Goal: Check status: Check status

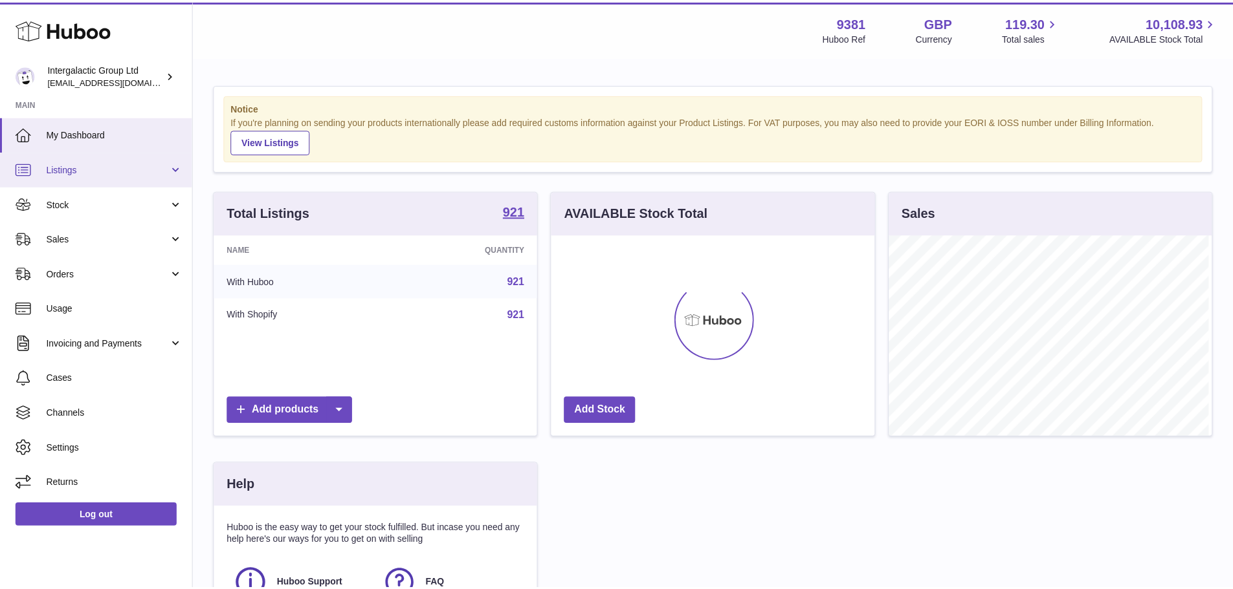
scroll to position [202, 326]
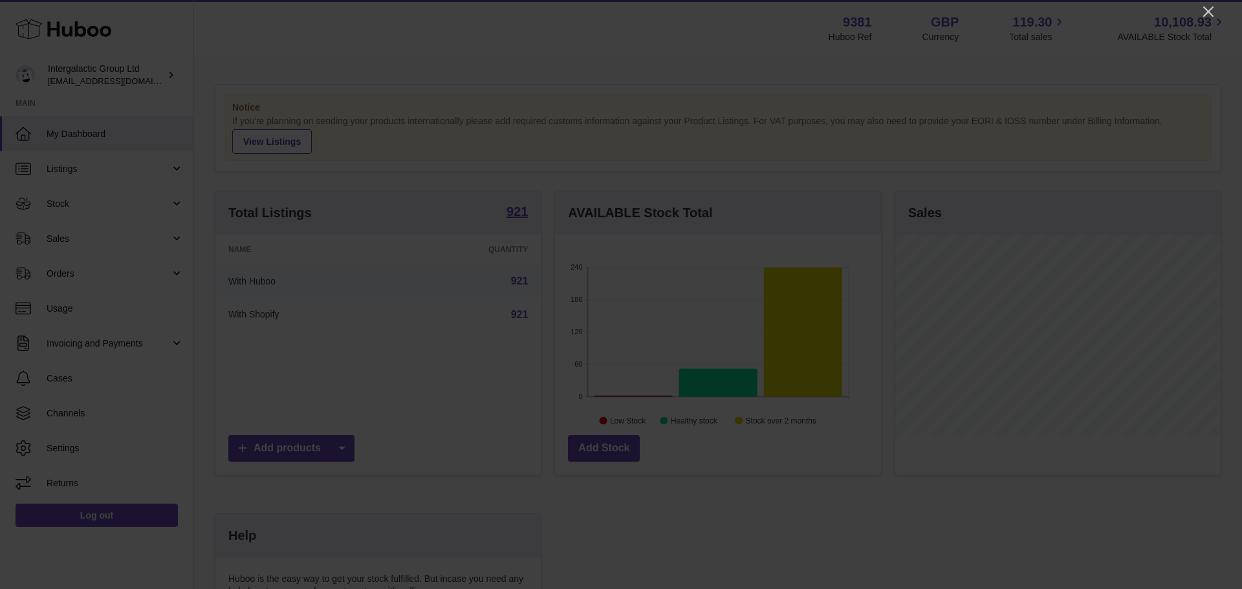
drag, startPoint x: 1207, startPoint y: 12, endPoint x: 1184, endPoint y: 18, distance: 24.0
click at [1207, 12] on icon "Close" at bounding box center [1209, 11] width 10 height 10
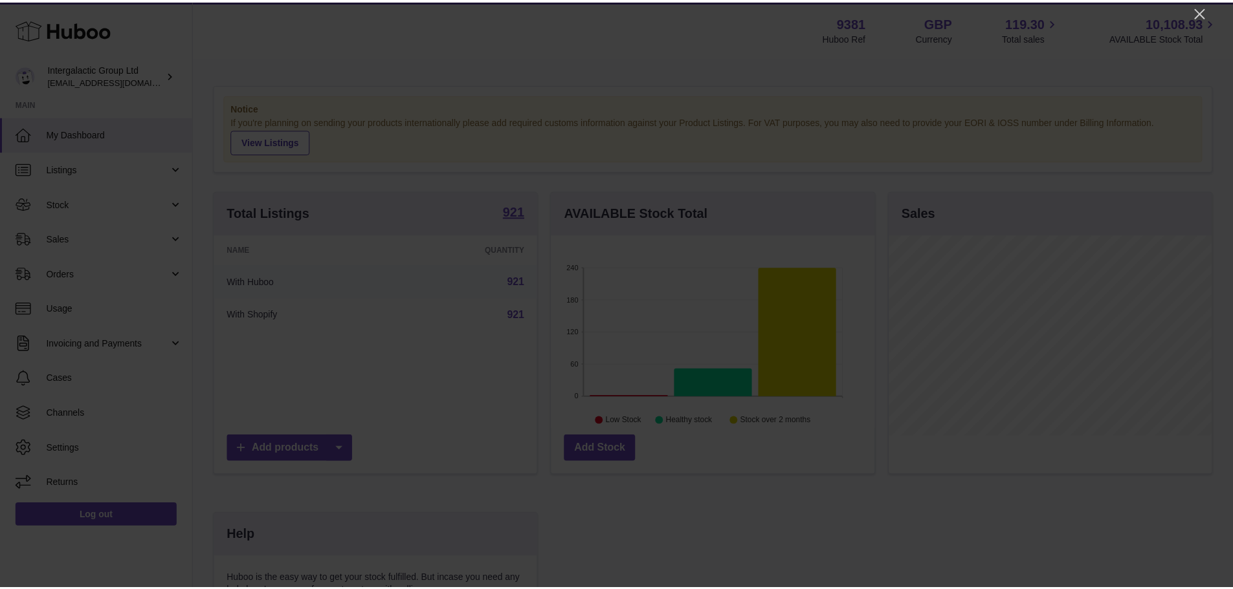
scroll to position [646871, 646750]
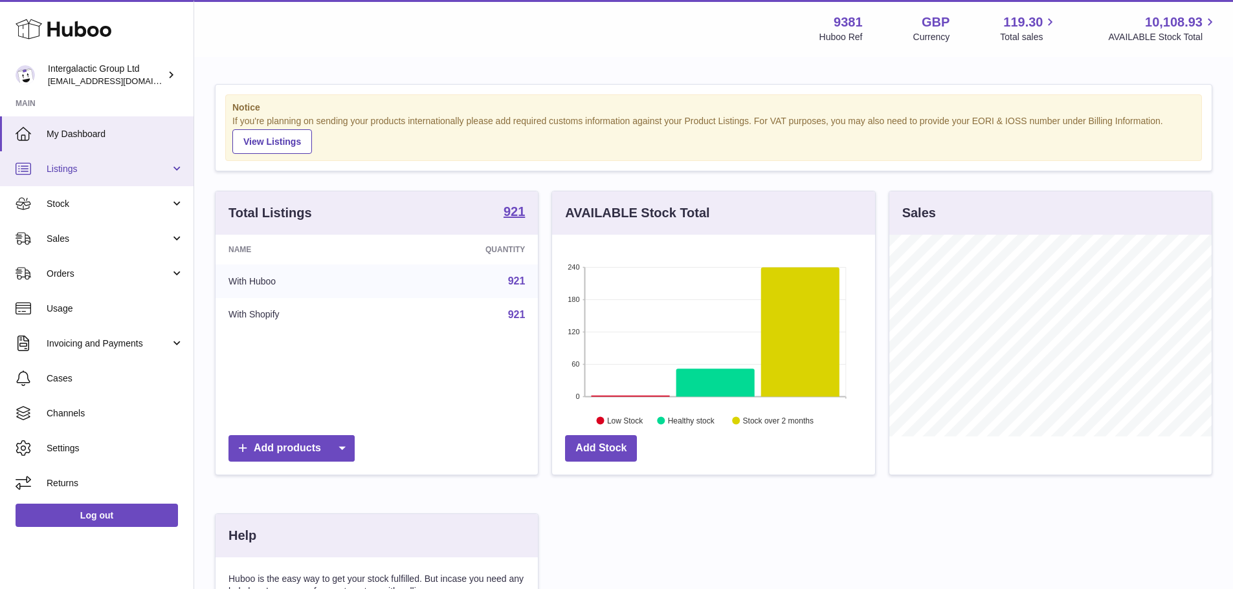
click at [124, 170] on span "Listings" at bounding box center [109, 169] width 124 height 12
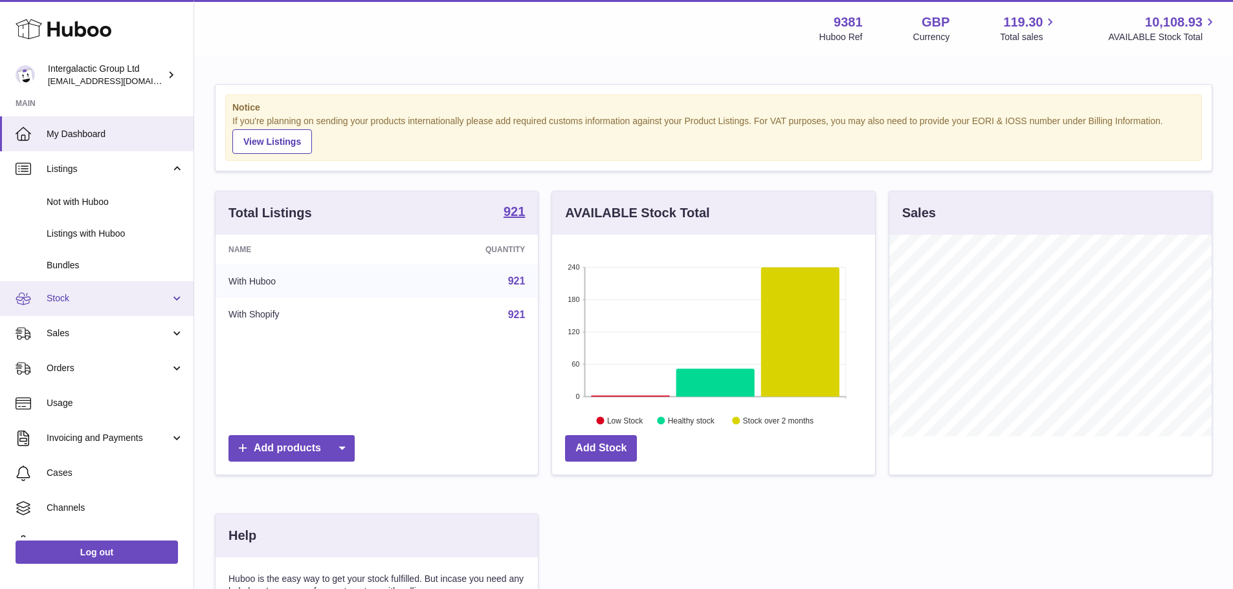
click at [124, 297] on span "Stock" at bounding box center [109, 298] width 124 height 12
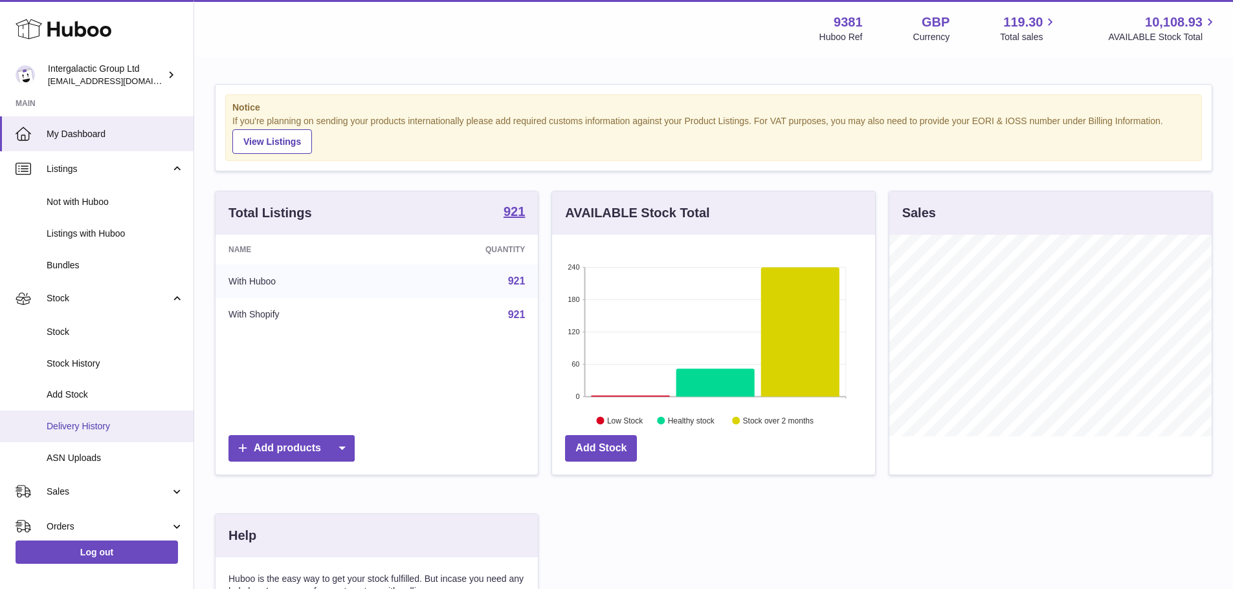
click at [131, 432] on span "Delivery History" at bounding box center [115, 427] width 137 height 12
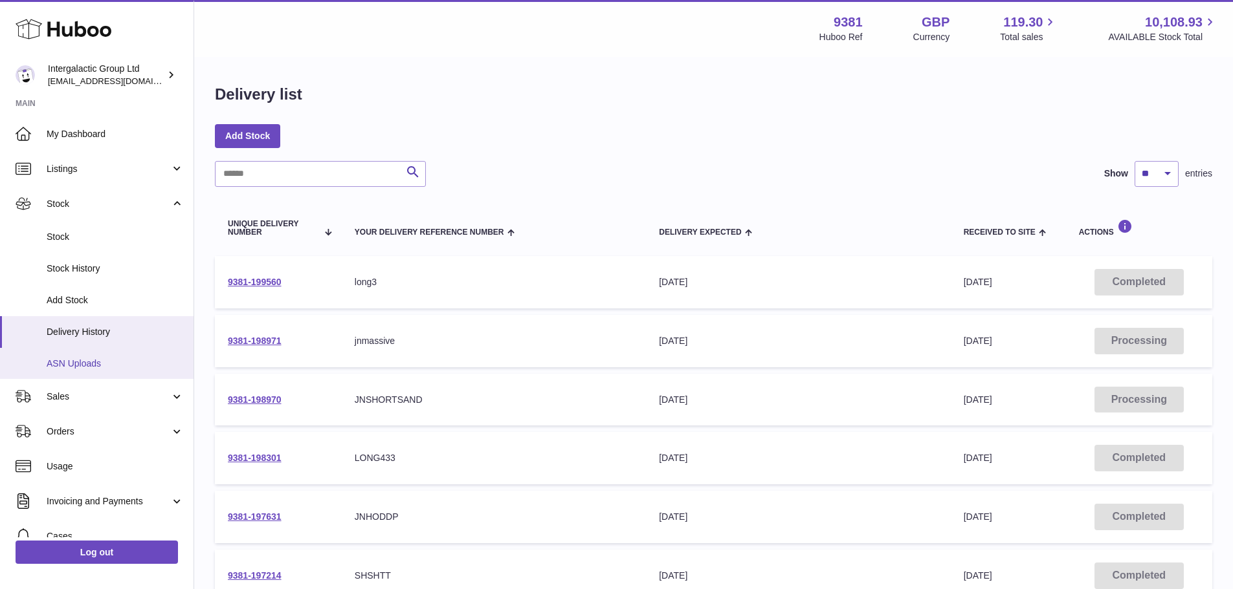
click at [58, 372] on link "ASN Uploads" at bounding box center [96, 364] width 193 height 32
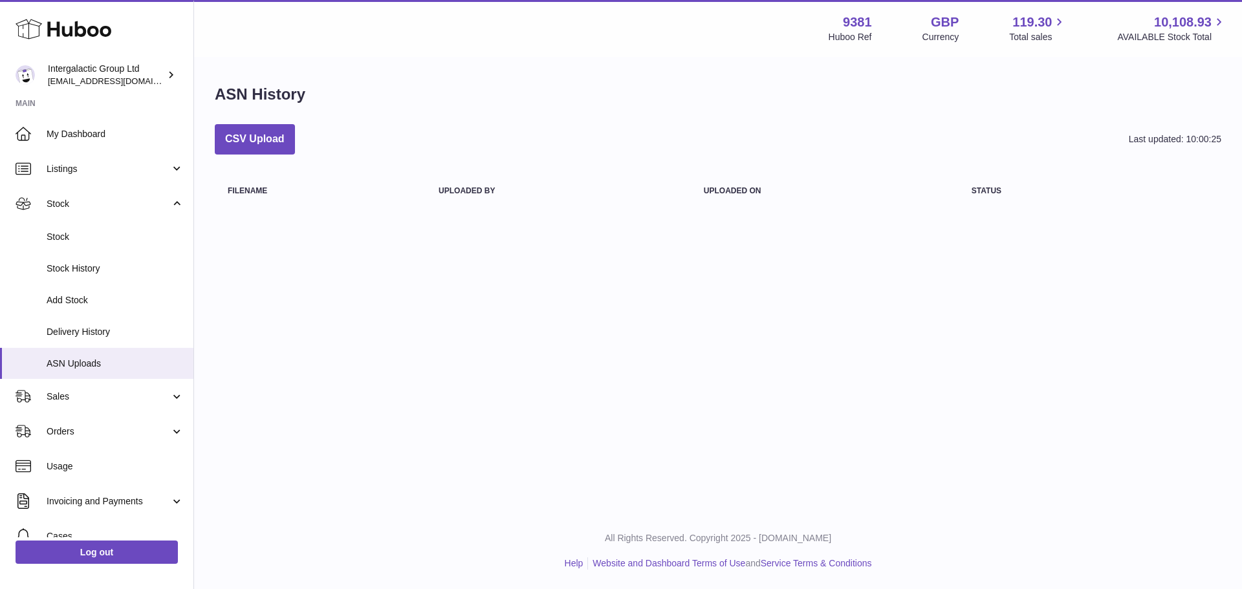
click at [254, 193] on th "Filename" at bounding box center [320, 191] width 211 height 34
click at [76, 342] on link "Delivery History" at bounding box center [96, 332] width 193 height 32
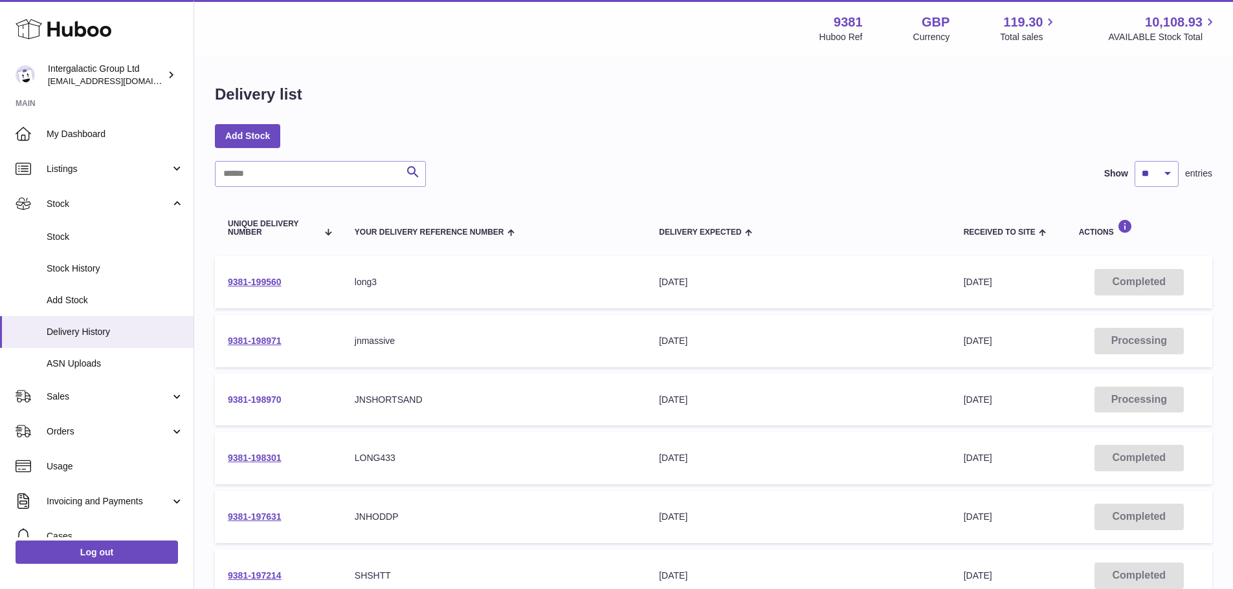
click at [270, 395] on link "9381-198970" at bounding box center [255, 400] width 54 height 10
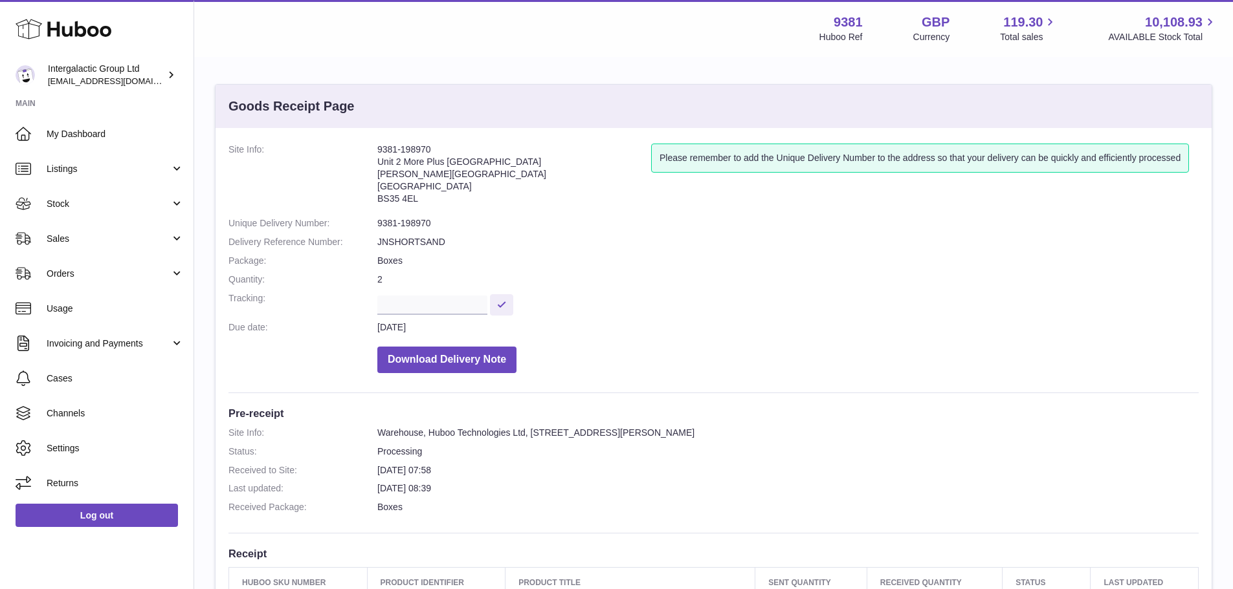
click at [406, 248] on dd "JNSHORTSAND" at bounding box center [787, 242] width 821 height 12
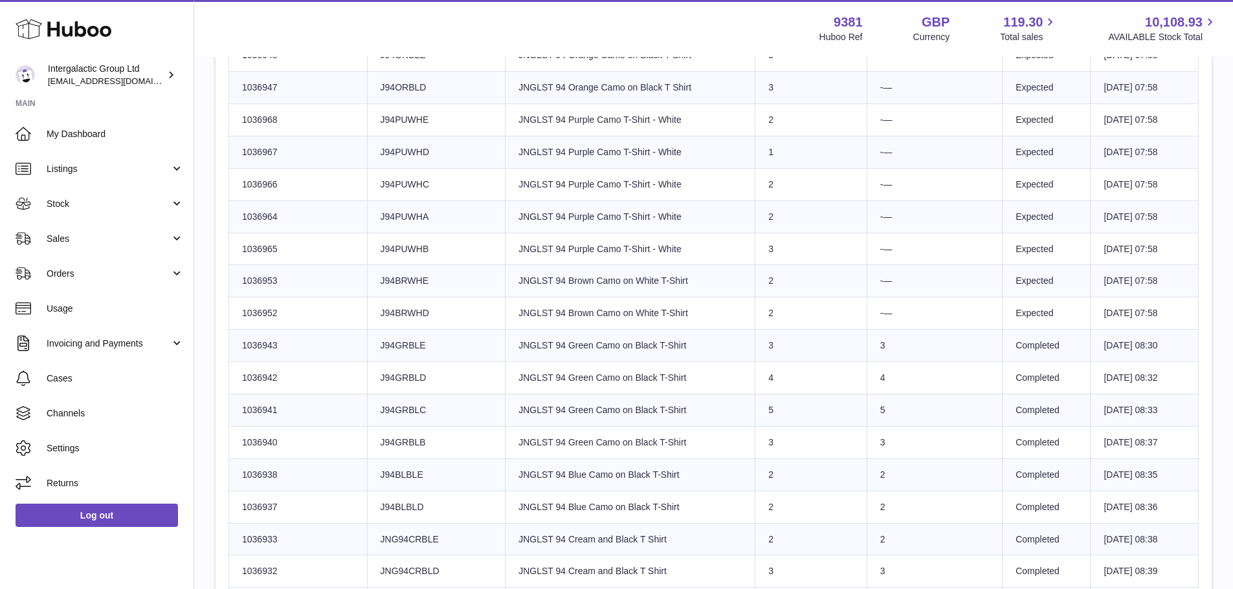
scroll to position [1229, 0]
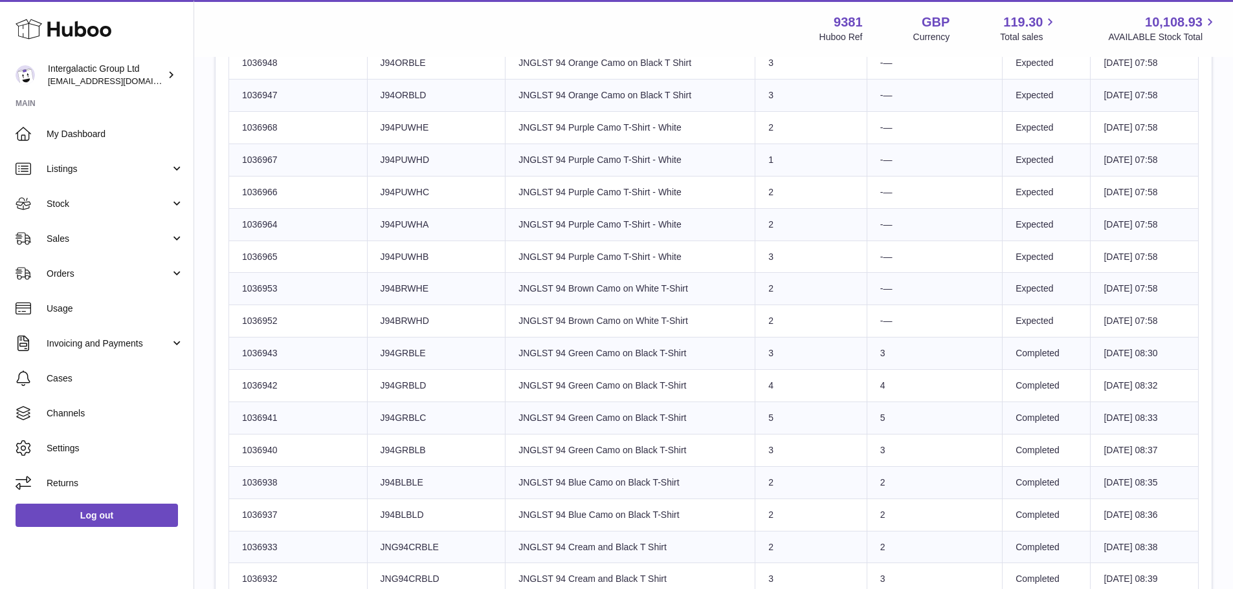
drag, startPoint x: 1172, startPoint y: 357, endPoint x: 1124, endPoint y: 500, distance: 150.2
click at [1124, 500] on tbody "Huboo SKU Number 1037023 Client Identifier JSTPUWHE Product title JNGLST Purple…" at bounding box center [713, 160] width 969 height 1582
click at [1194, 427] on td "1st Aug 2025 08:33" at bounding box center [1144, 418] width 108 height 32
click at [1162, 362] on td "1st Aug 2025 08:30" at bounding box center [1144, 354] width 108 height 32
click at [1090, 349] on td "1st Aug 2025 08:30" at bounding box center [1144, 354] width 108 height 32
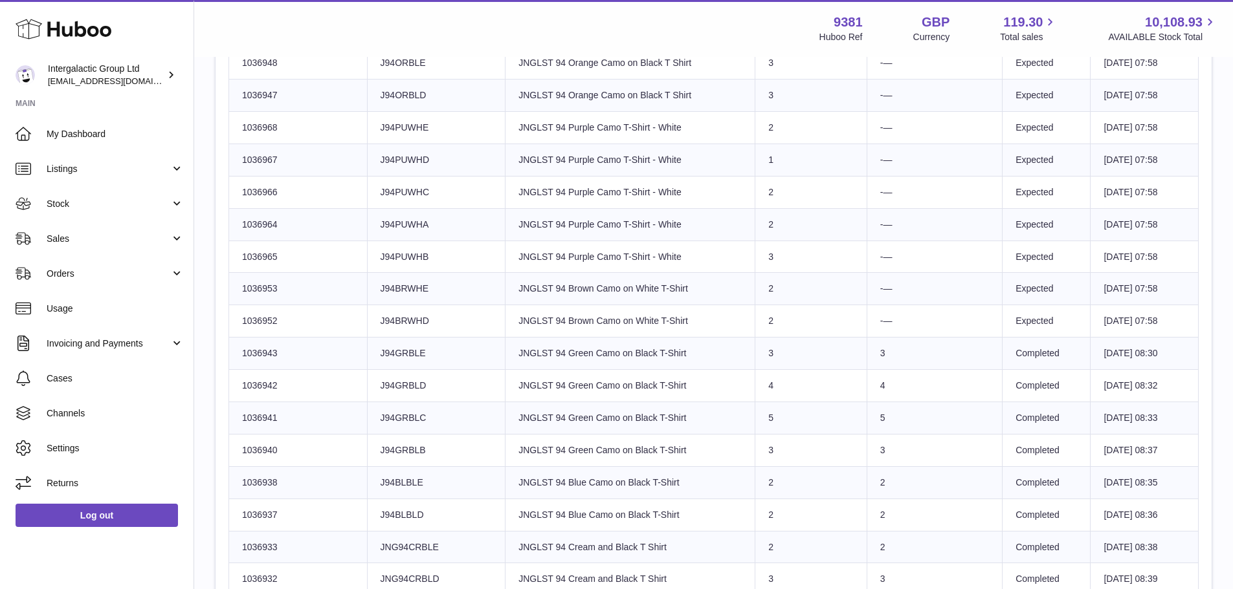
click at [923, 458] on td "3" at bounding box center [933, 450] width 135 height 32
click at [582, 316] on td "Product title JNGLST 94 Brown Camo on White T-Shirt" at bounding box center [630, 321] width 250 height 32
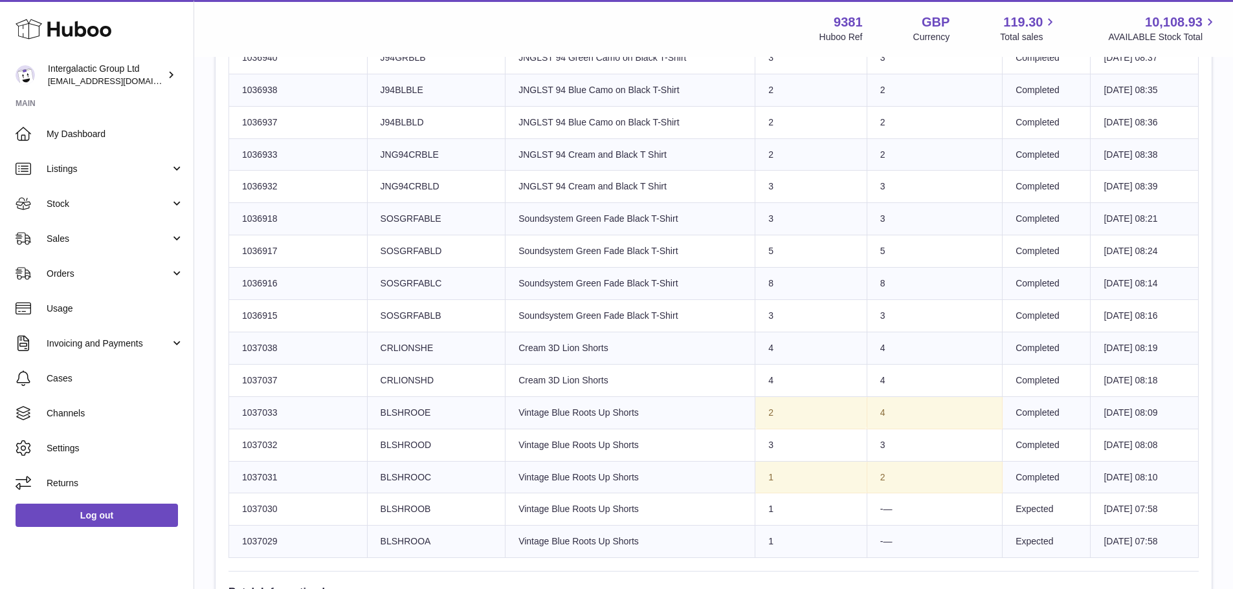
scroll to position [1719, 0]
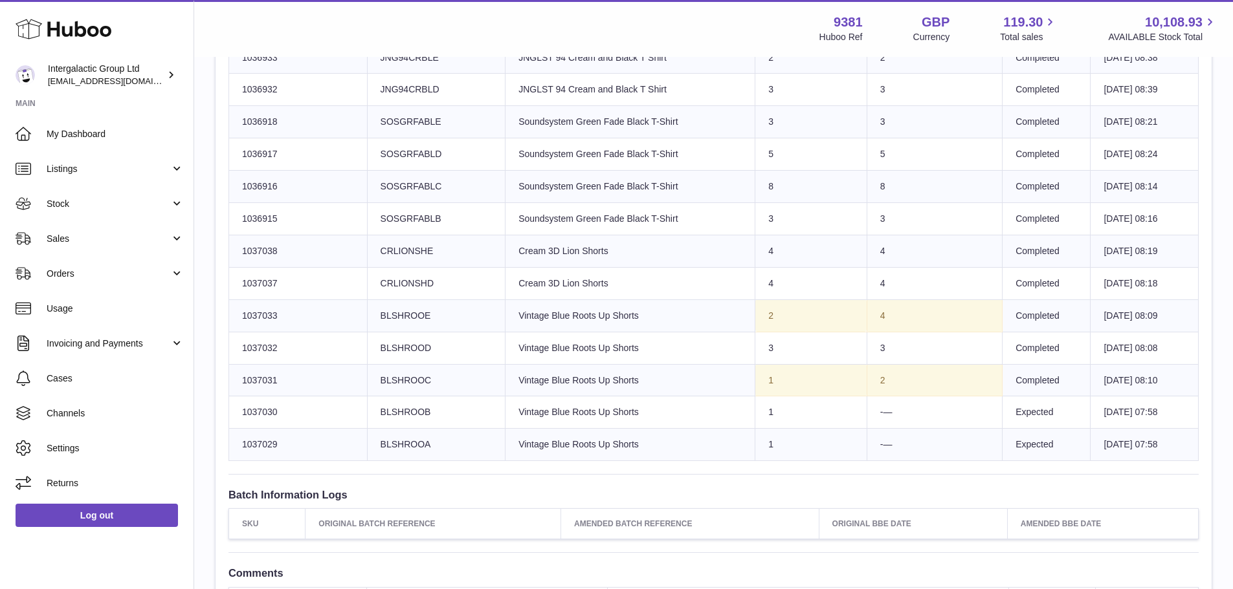
drag, startPoint x: 240, startPoint y: 351, endPoint x: 1181, endPoint y: 443, distance: 945.3
click at [1181, 443] on td "1st Aug 2025 07:58" at bounding box center [1144, 445] width 108 height 32
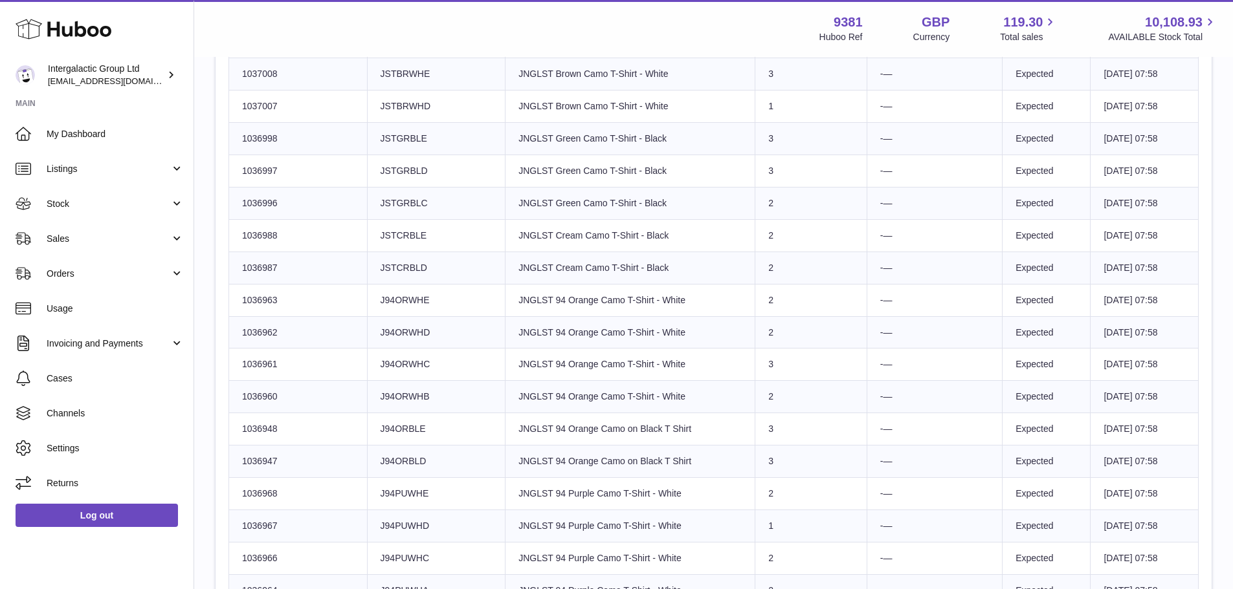
scroll to position [878, 0]
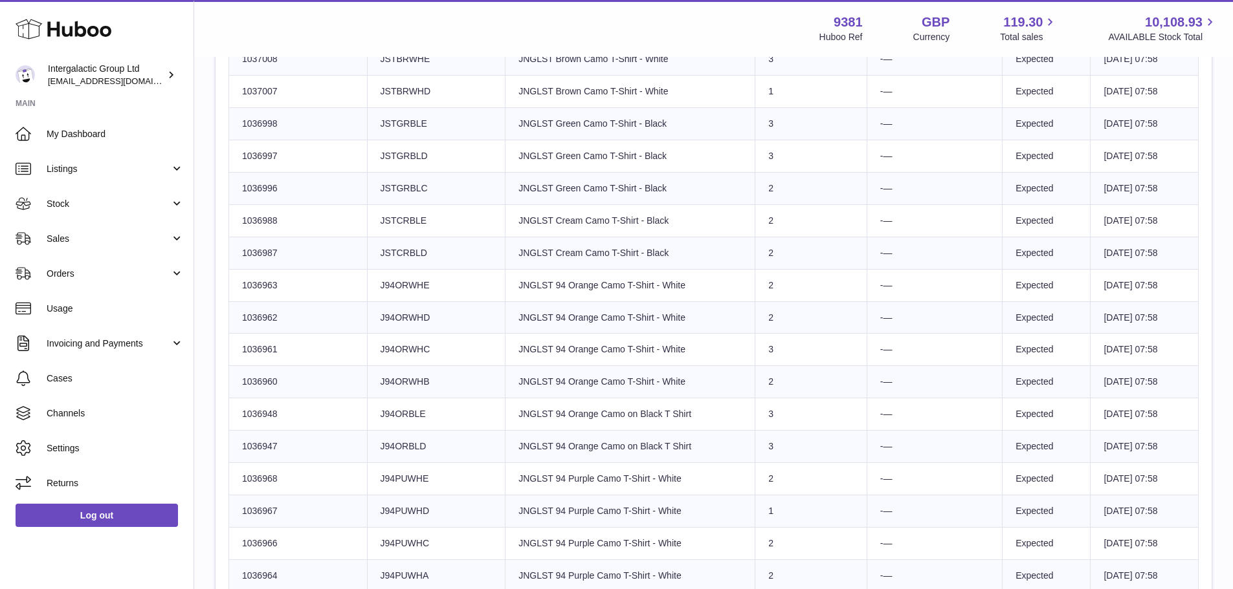
click at [1172, 383] on td "1st Aug 2025 07:58" at bounding box center [1144, 382] width 108 height 32
click at [1177, 450] on td "1st Aug 2025 07:58" at bounding box center [1144, 447] width 108 height 32
click at [1168, 504] on td "1st Aug 2025 07:58" at bounding box center [1144, 511] width 108 height 32
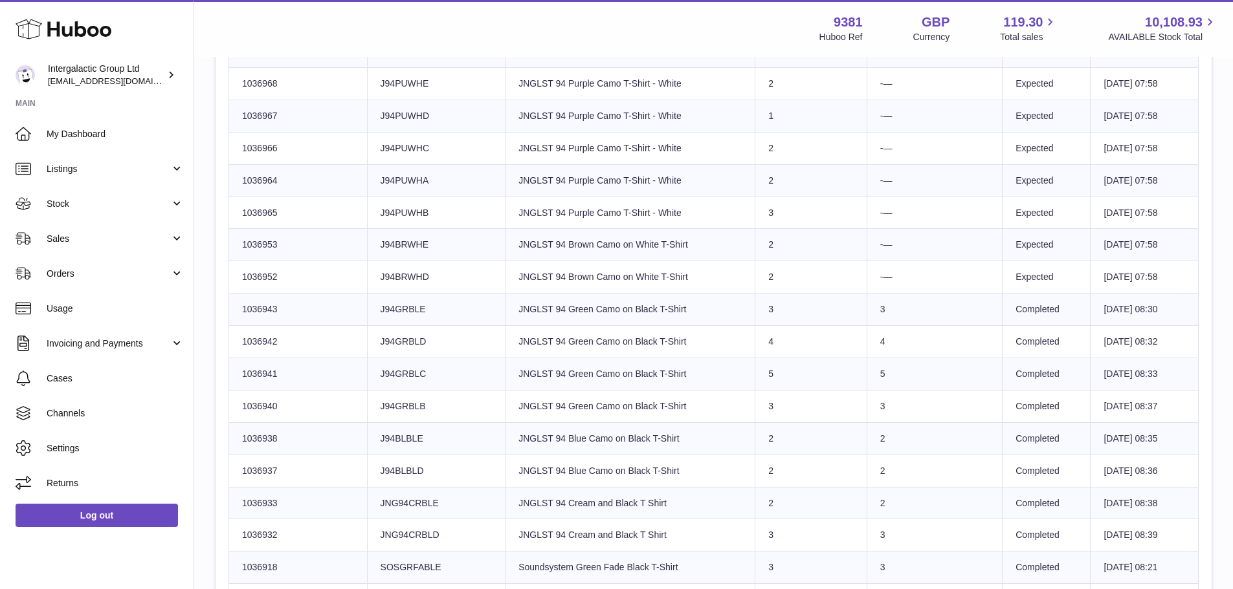
scroll to position [1396, 0]
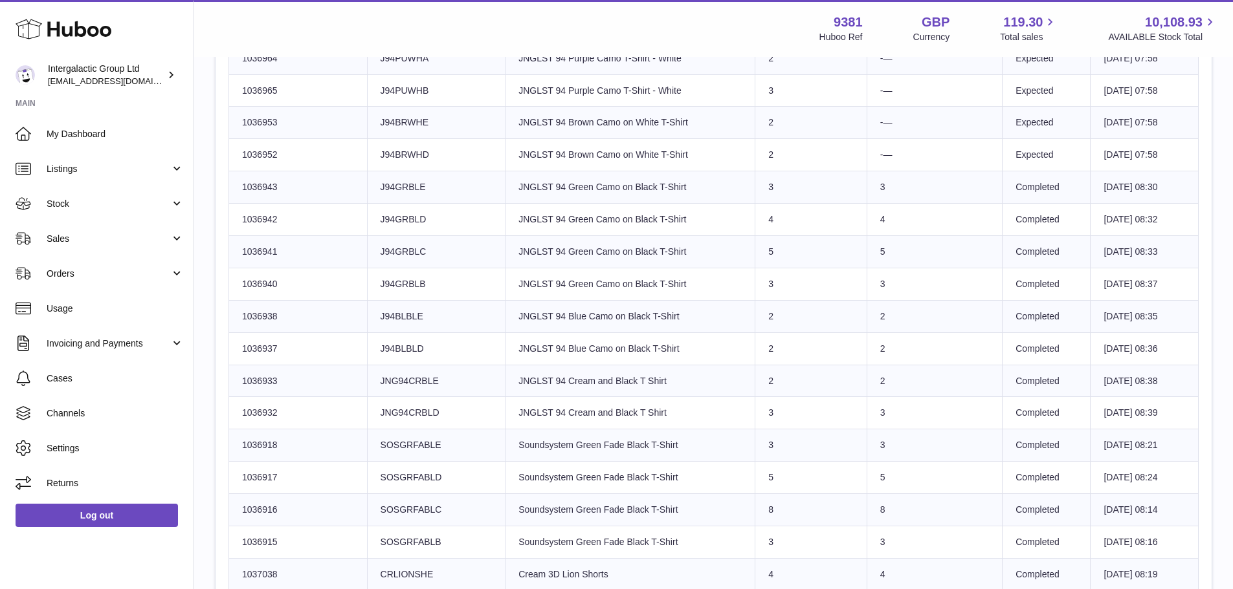
click at [1166, 190] on td "1st Aug 2025 08:30" at bounding box center [1144, 187] width 108 height 32
click at [1167, 227] on td "1st Aug 2025 08:32" at bounding box center [1144, 220] width 108 height 32
click at [1171, 261] on td "1st Aug 2025 08:33" at bounding box center [1144, 252] width 108 height 32
click at [1172, 295] on td "1st Aug 2025 08:37" at bounding box center [1144, 284] width 108 height 32
click at [1175, 327] on td "1st Aug 2025 08:35" at bounding box center [1144, 316] width 108 height 32
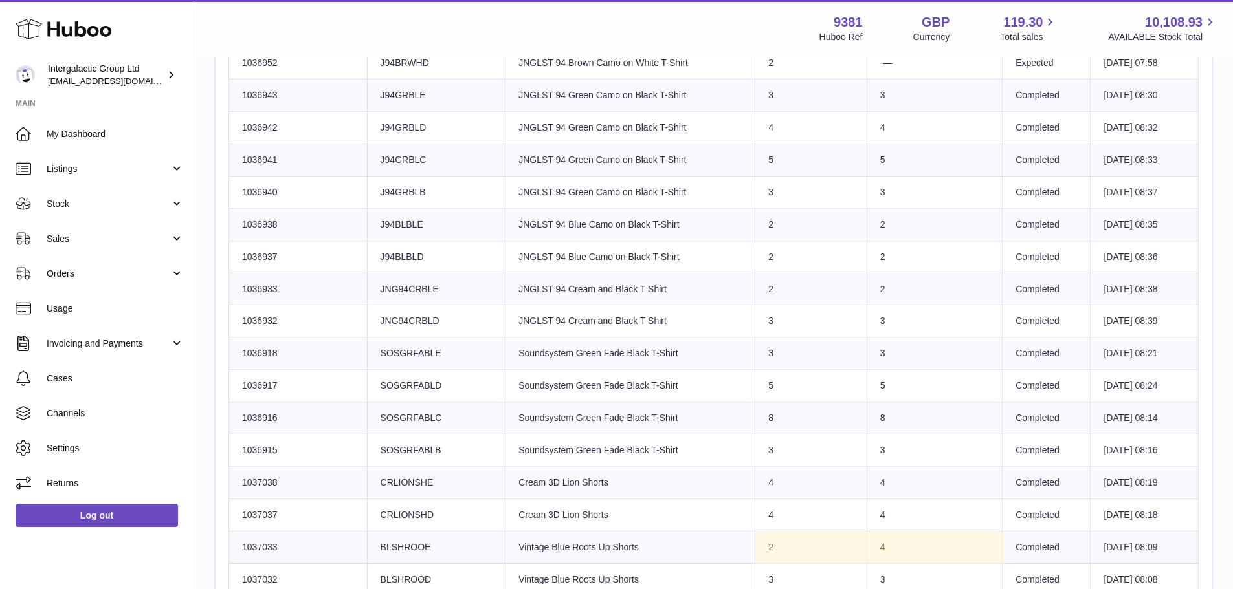
scroll to position [1503, 0]
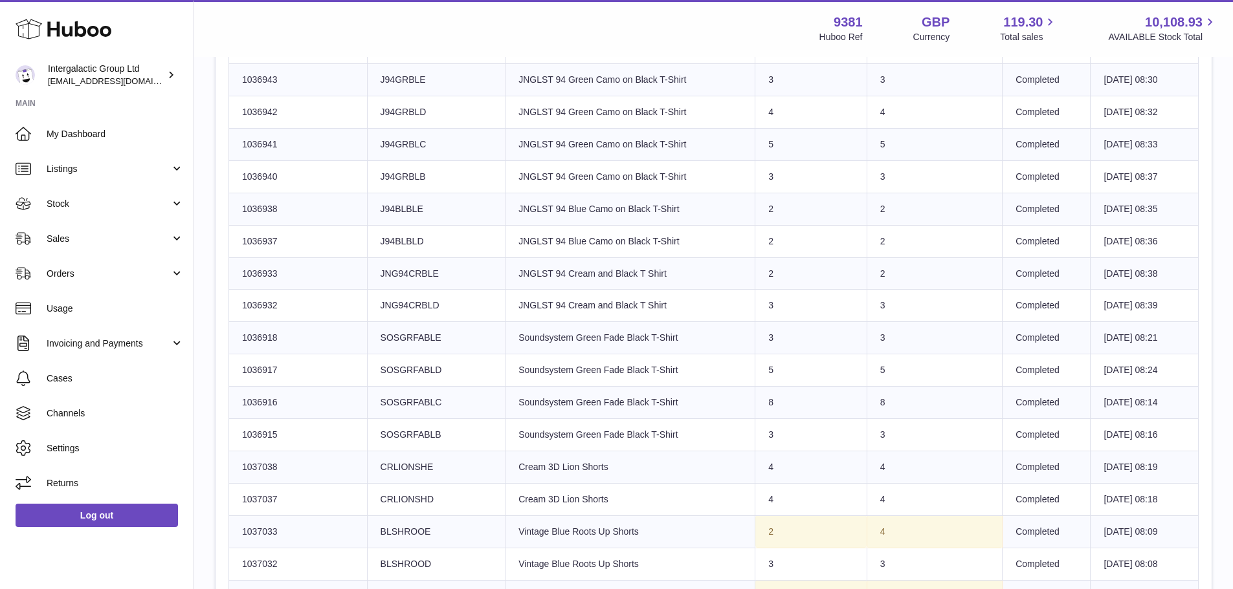
drag, startPoint x: 857, startPoint y: 182, endPoint x: 881, endPoint y: 526, distance: 344.4
click at [881, 526] on td "4" at bounding box center [933, 532] width 135 height 32
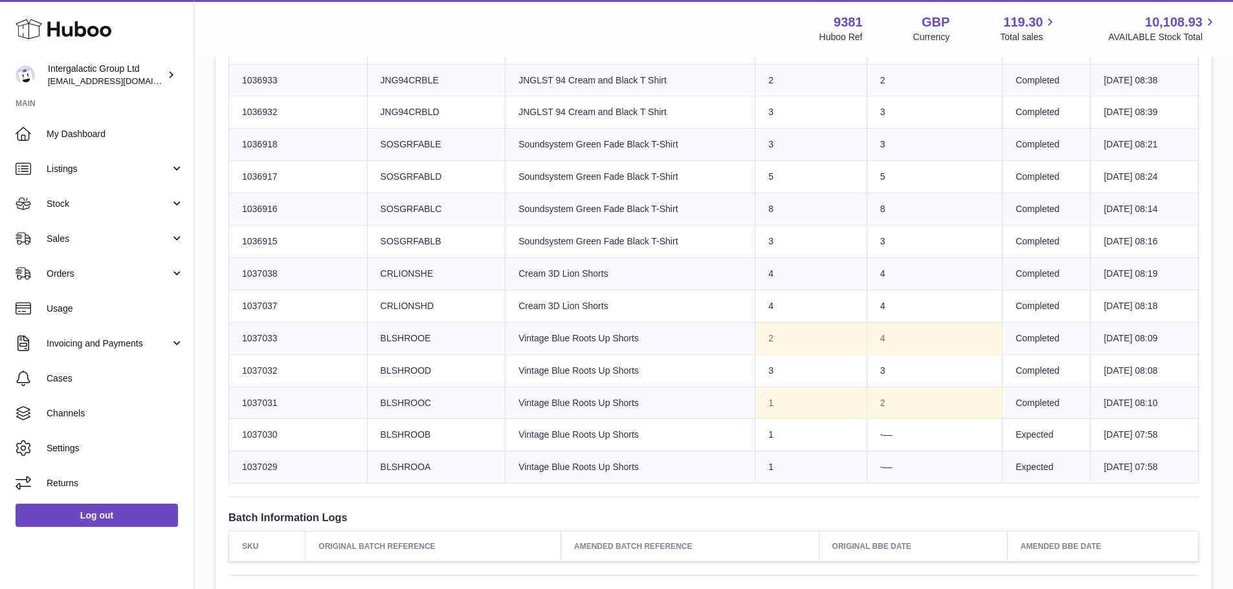
scroll to position [1697, 0]
drag, startPoint x: 883, startPoint y: 404, endPoint x: 826, endPoint y: 386, distance: 60.0
click at [826, 386] on tr "Huboo SKU Number 1037031 Client Identifier BLSHROOC Product title Vintage Blue …" at bounding box center [713, 402] width 969 height 32
click at [954, 375] on td "3" at bounding box center [933, 370] width 135 height 32
click at [1144, 424] on td "1st Aug 2025 07:58" at bounding box center [1144, 435] width 108 height 32
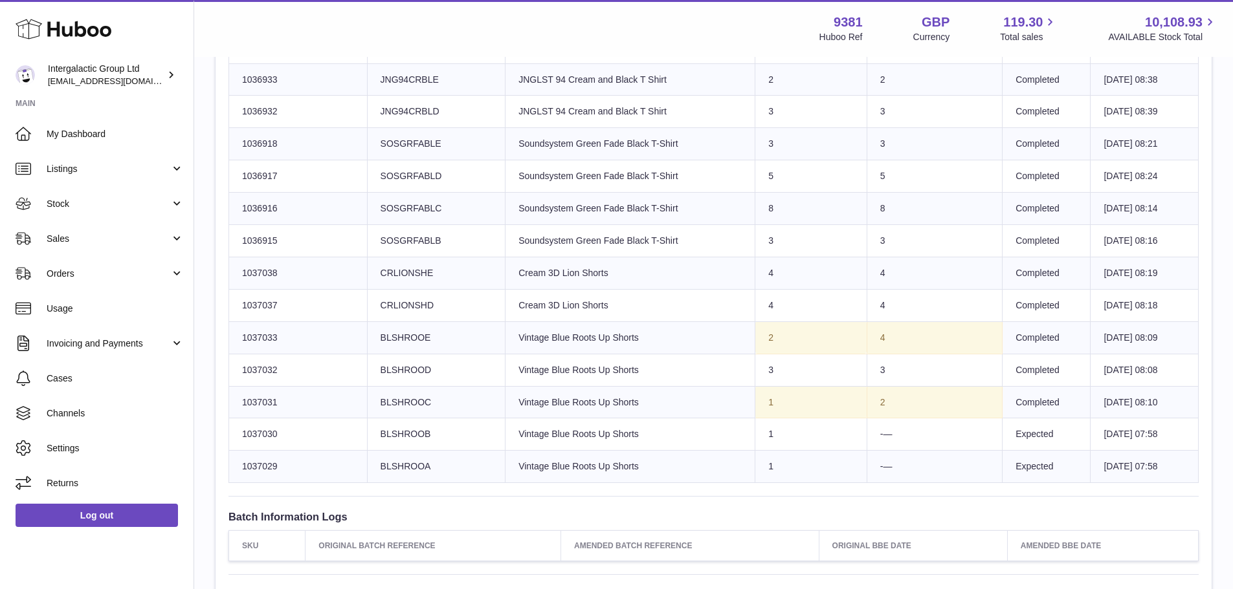
click at [1128, 432] on td "1st Aug 2025 07:58" at bounding box center [1144, 435] width 108 height 32
drag, startPoint x: 241, startPoint y: 433, endPoint x: 287, endPoint y: 466, distance: 56.6
click at [275, 447] on td "Huboo SKU Number 1037030" at bounding box center [298, 435] width 138 height 32
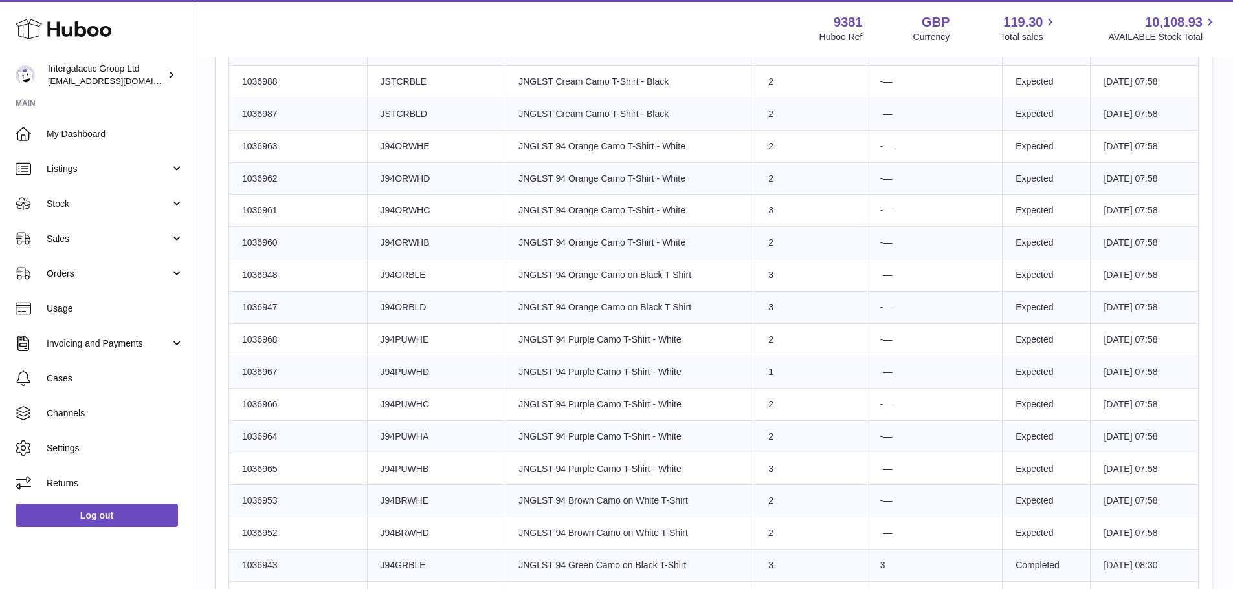
scroll to position [841, 0]
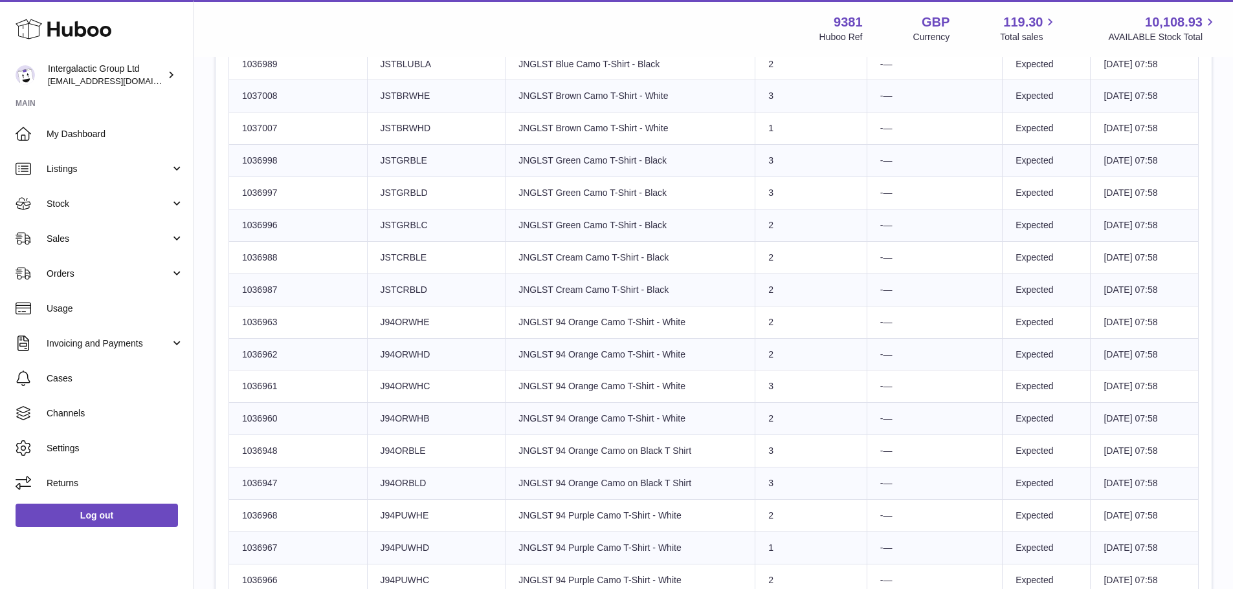
drag, startPoint x: 259, startPoint y: 285, endPoint x: 261, endPoint y: 293, distance: 8.6
click at [261, 285] on td "Huboo SKU Number 1036987" at bounding box center [298, 290] width 138 height 32
click at [278, 362] on td "Huboo SKU Number 1036962" at bounding box center [298, 354] width 138 height 32
click at [272, 437] on td "Huboo SKU Number 1036948" at bounding box center [298, 451] width 138 height 32
click at [264, 485] on td "Huboo SKU Number 1036947" at bounding box center [298, 484] width 138 height 32
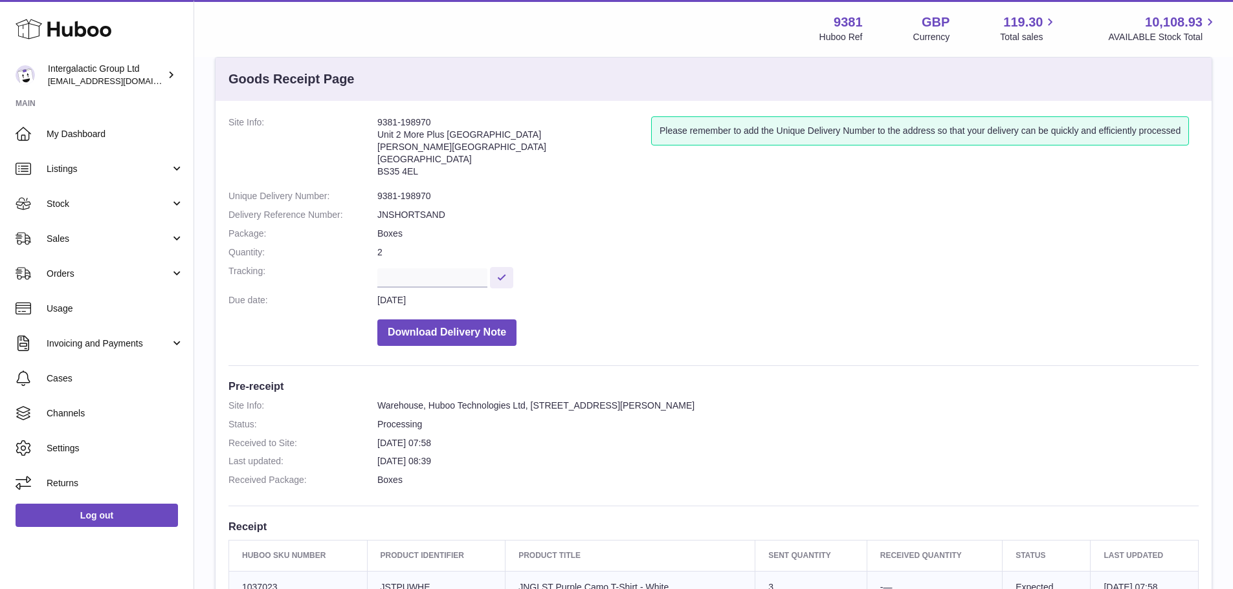
scroll to position [0, 0]
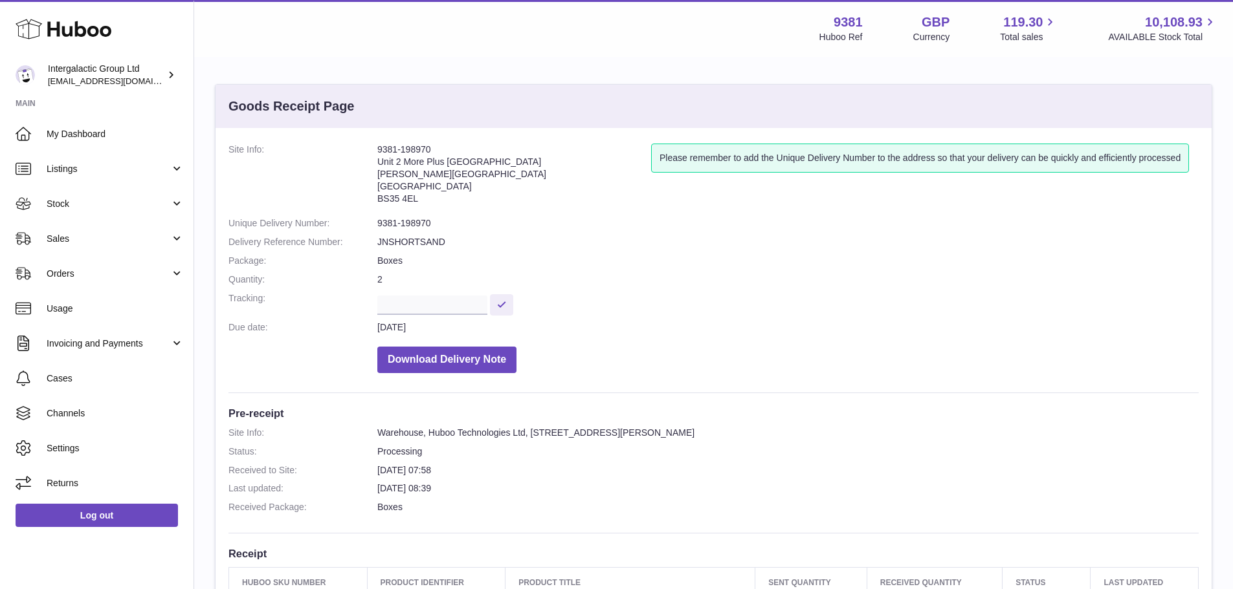
drag, startPoint x: 408, startPoint y: 152, endPoint x: 445, endPoint y: 152, distance: 36.2
click at [445, 152] on address "9381-198970 Unit 2 More Plus Central Park Hudson Ave Severn Beach BS35 4EL" at bounding box center [514, 177] width 274 height 67
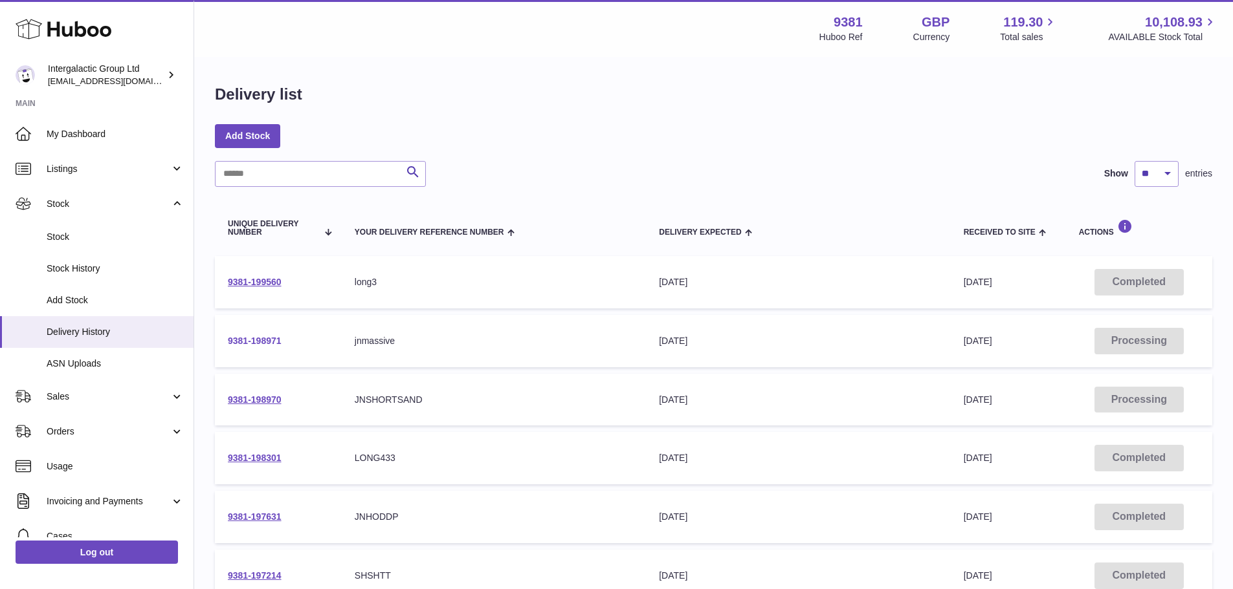
click at [262, 336] on link "9381-198971" at bounding box center [255, 341] width 54 height 10
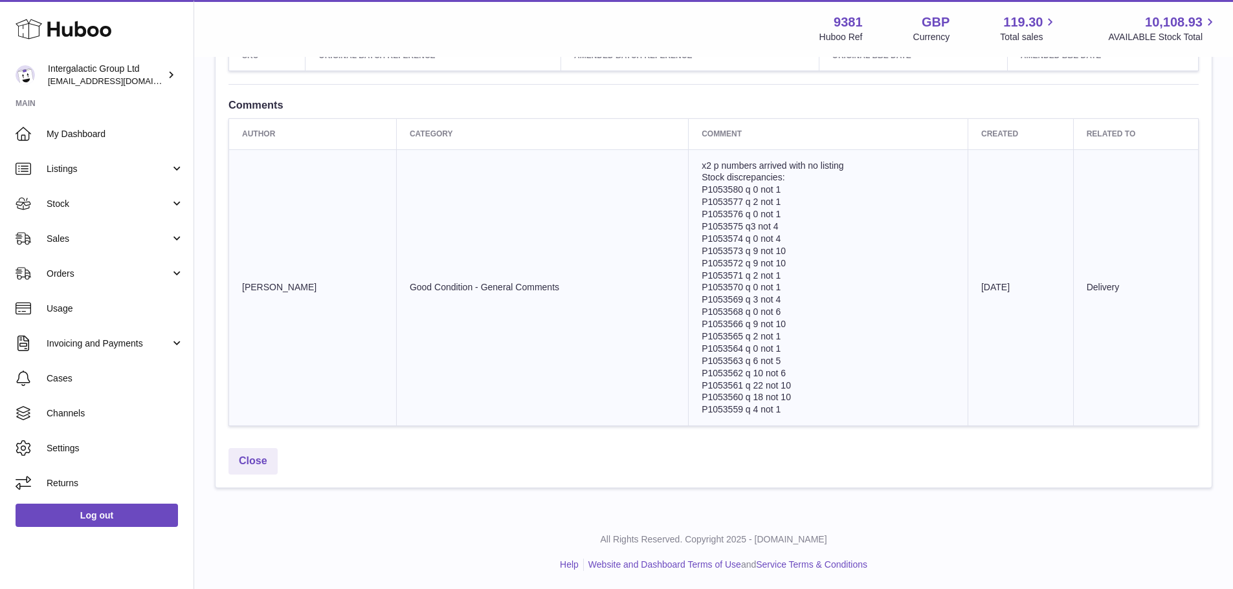
scroll to position [2176, 0]
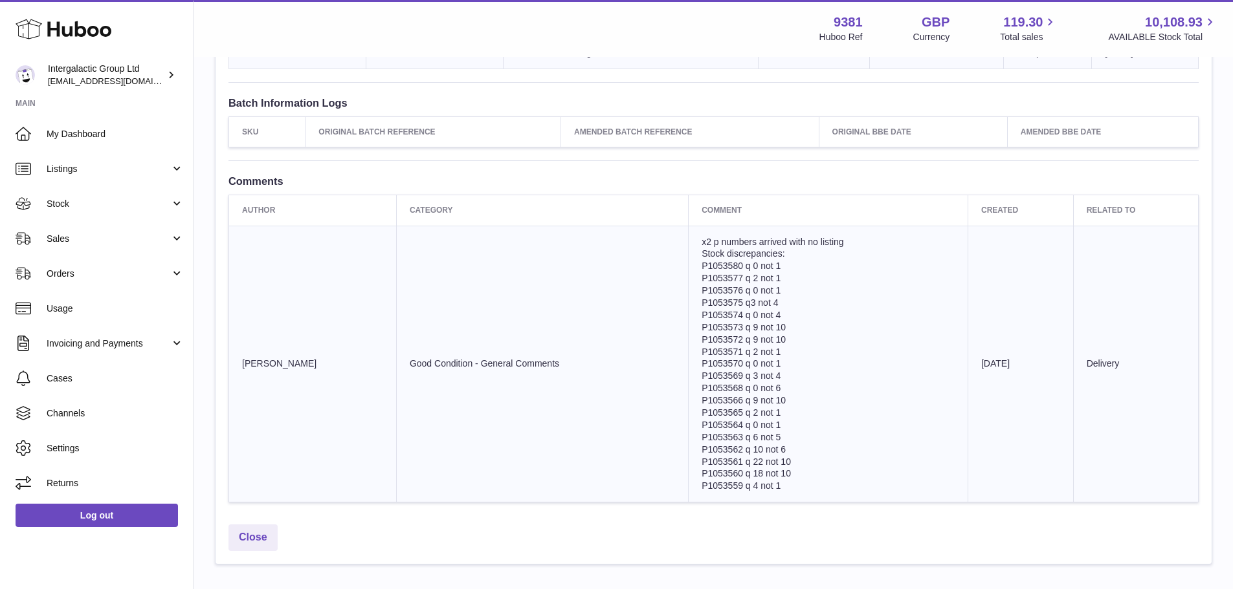
drag, startPoint x: 679, startPoint y: 235, endPoint x: 804, endPoint y: 249, distance: 126.3
click at [804, 249] on td "x2 p numbers arrived with no listing Stock discrepancies: P1053580 q 0 not 1 P1…" at bounding box center [828, 364] width 280 height 277
click at [827, 253] on td "x2 p numbers arrived with no listing Stock discrepancies: P1053580 q 0 not 1 P1…" at bounding box center [828, 364] width 280 height 277
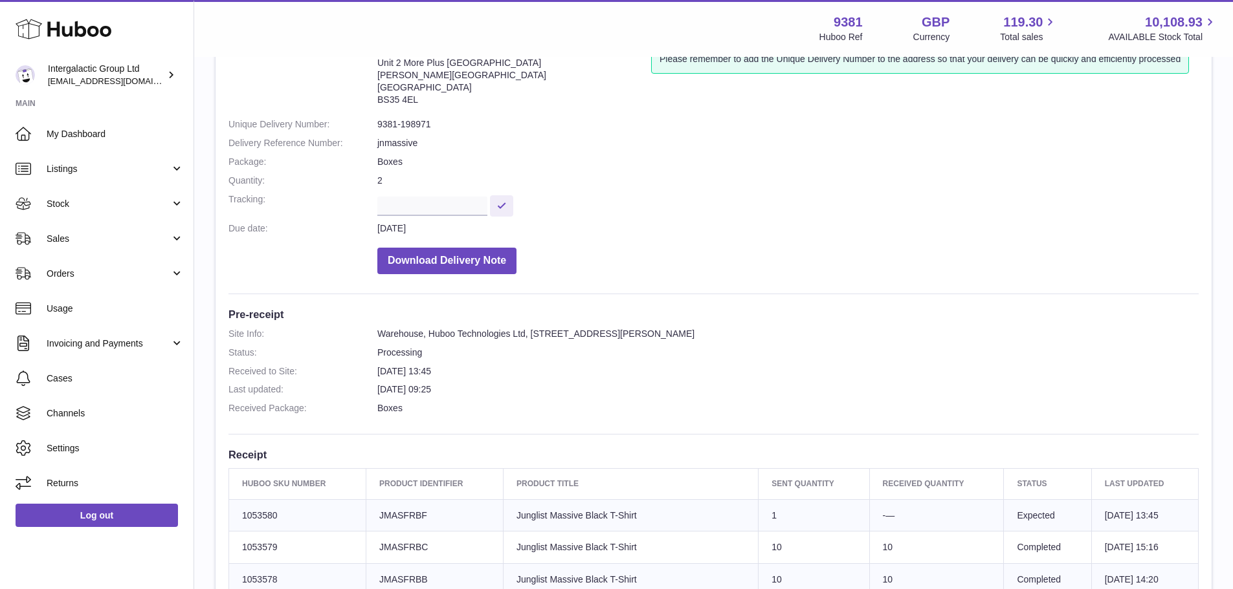
click at [634, 391] on dd "5th Aug 2025 09:25" at bounding box center [787, 390] width 821 height 12
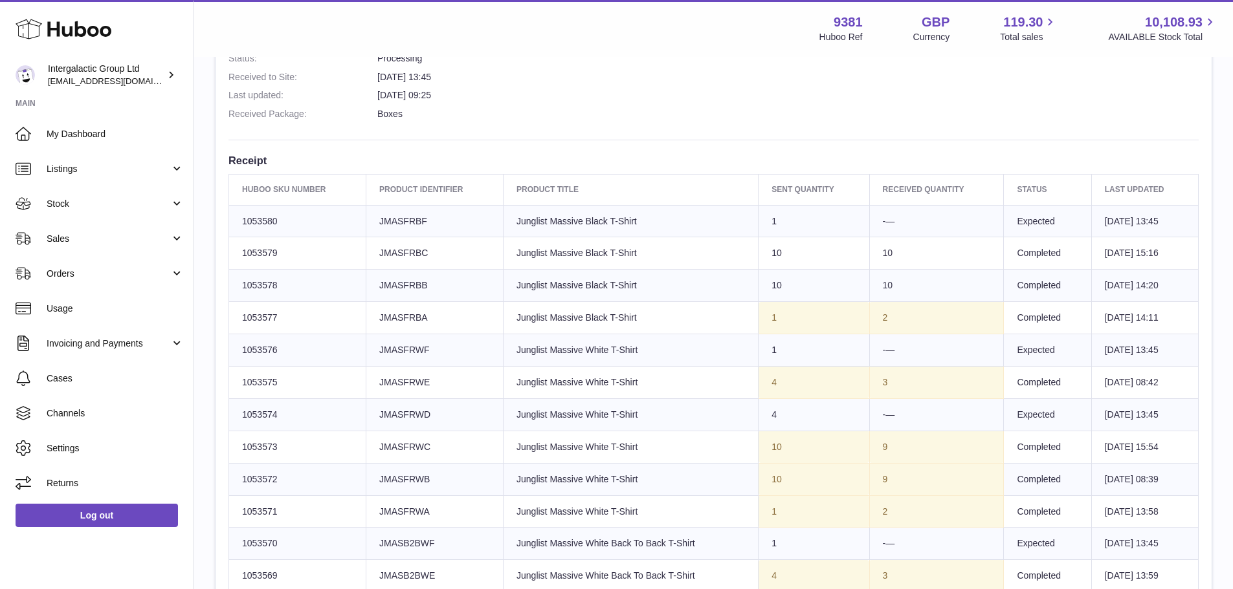
scroll to position [388, 0]
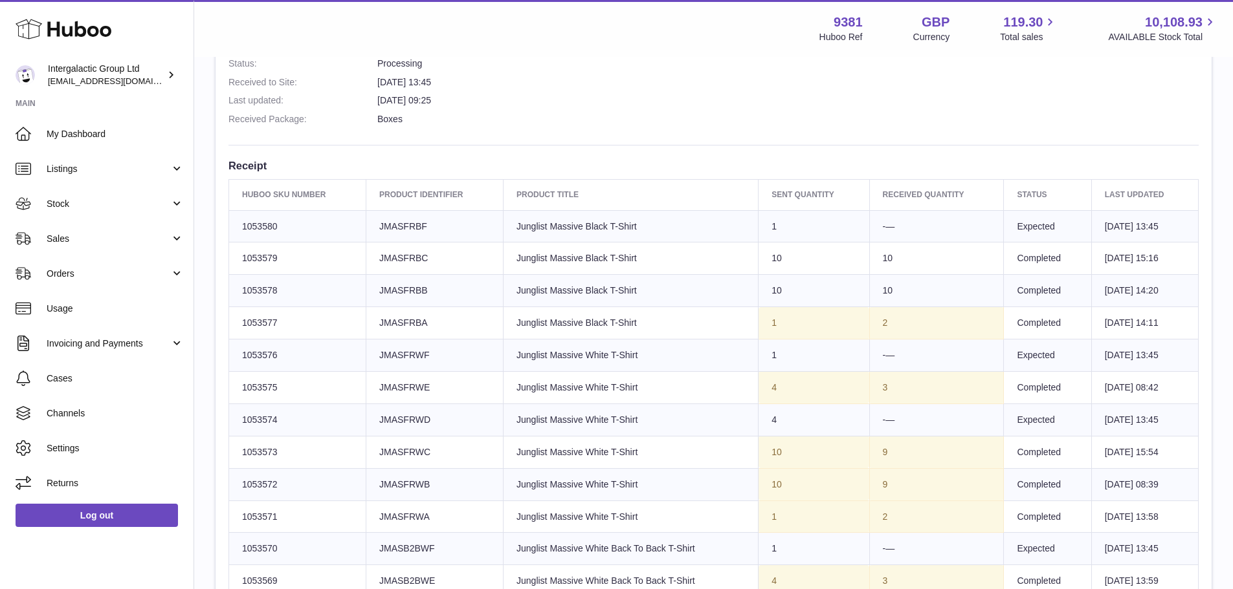
drag, startPoint x: 237, startPoint y: 221, endPoint x: 1185, endPoint y: 481, distance: 983.2
click at [1185, 481] on td "5th Aug 2025 08:39" at bounding box center [1144, 484] width 107 height 32
click at [305, 238] on td "Huboo SKU Number 1053580" at bounding box center [297, 226] width 137 height 32
click at [456, 237] on td "Client Identifier JMASFRBF" at bounding box center [434, 226] width 137 height 32
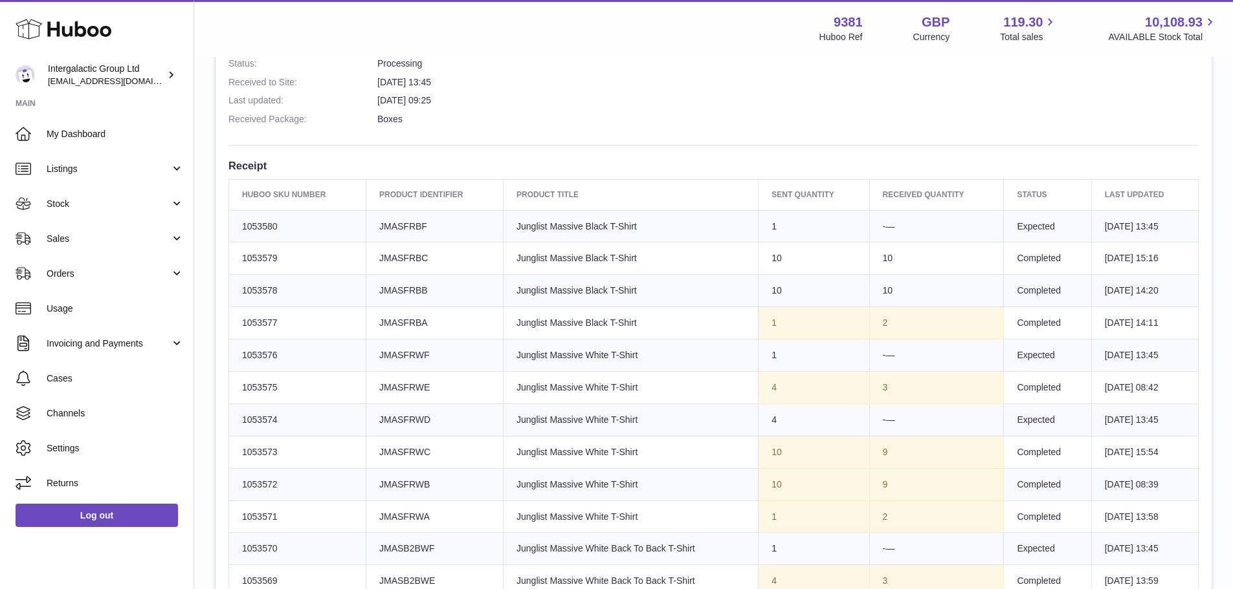
click at [283, 221] on td "Huboo SKU Number 1053580" at bounding box center [297, 226] width 137 height 32
click at [377, 221] on td "Client Identifier JMASFRBF" at bounding box center [434, 226] width 137 height 32
click at [568, 225] on td "Product title Junglist Massive Black T-Shirt" at bounding box center [630, 226] width 255 height 32
click at [790, 220] on td "Sent Quantity 1" at bounding box center [813, 226] width 111 height 32
click at [1046, 226] on td "Expected" at bounding box center [1047, 226] width 87 height 32
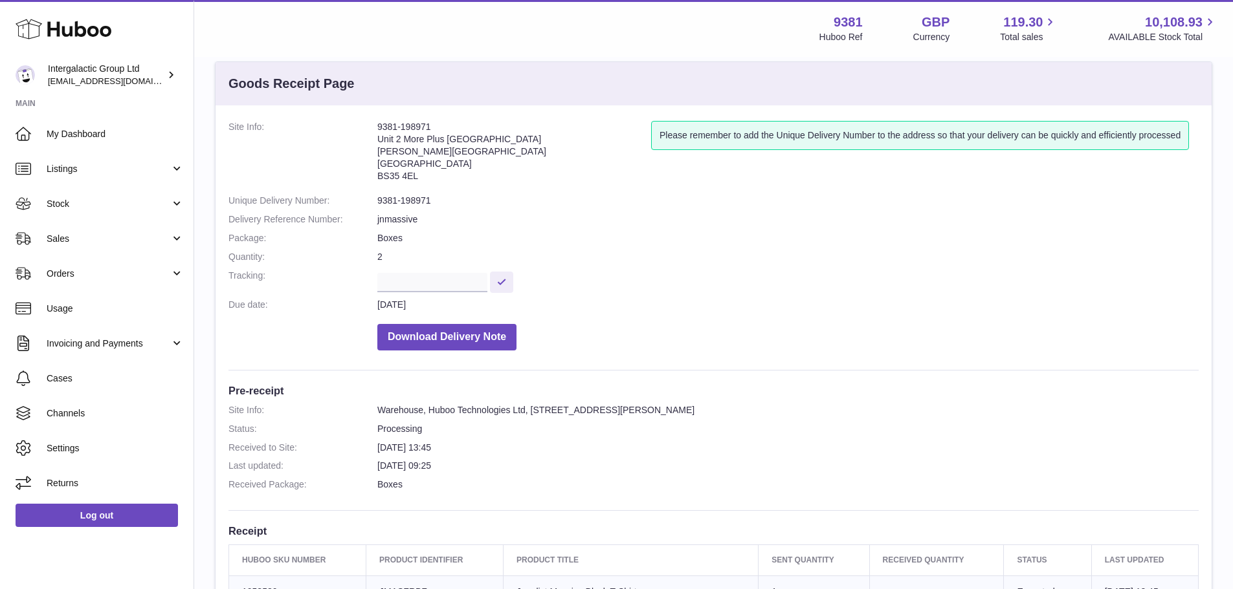
scroll to position [0, 0]
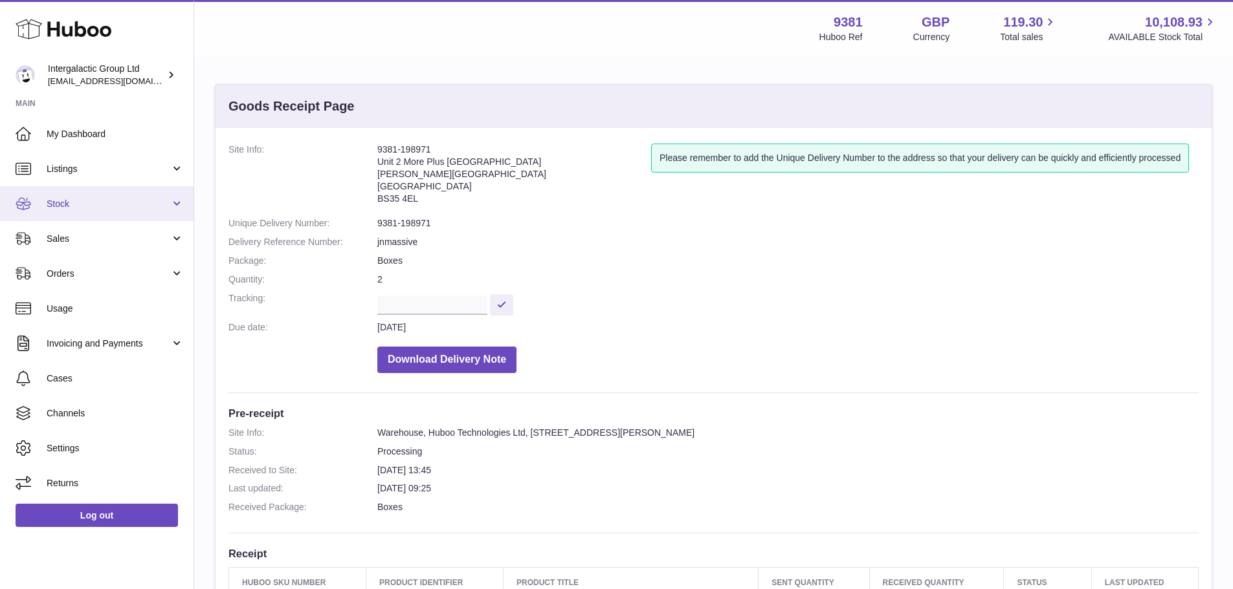
click at [169, 209] on span "Stock" at bounding box center [109, 204] width 124 height 12
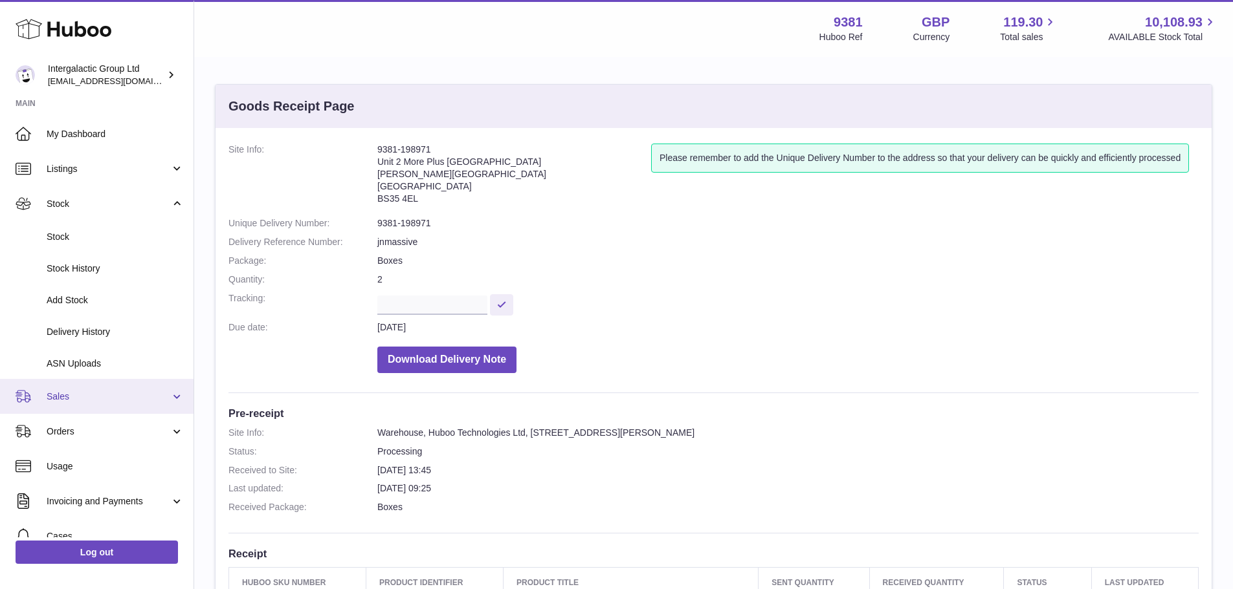
click at [145, 404] on link "Sales" at bounding box center [96, 396] width 193 height 35
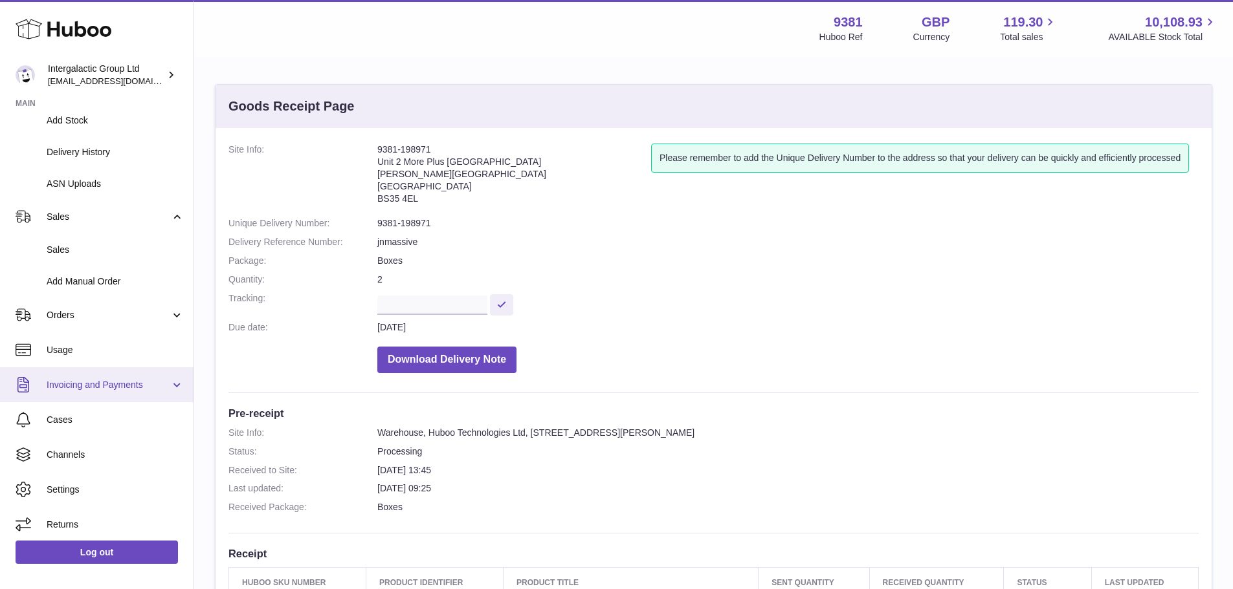
scroll to position [184, 0]
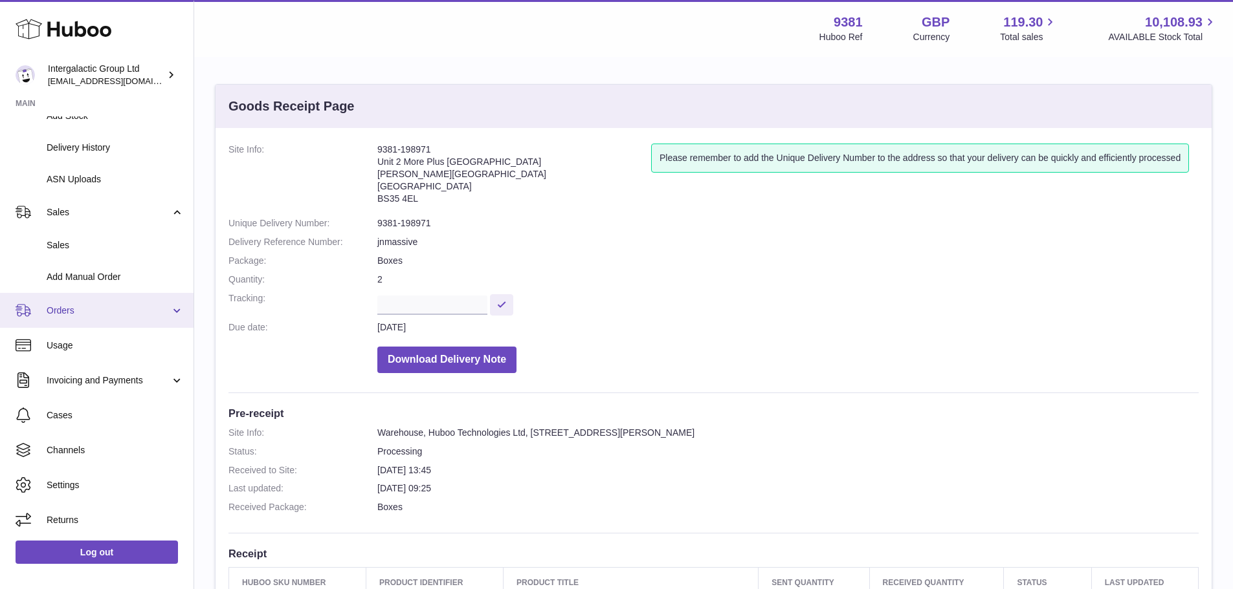
click at [155, 311] on span "Orders" at bounding box center [109, 311] width 124 height 12
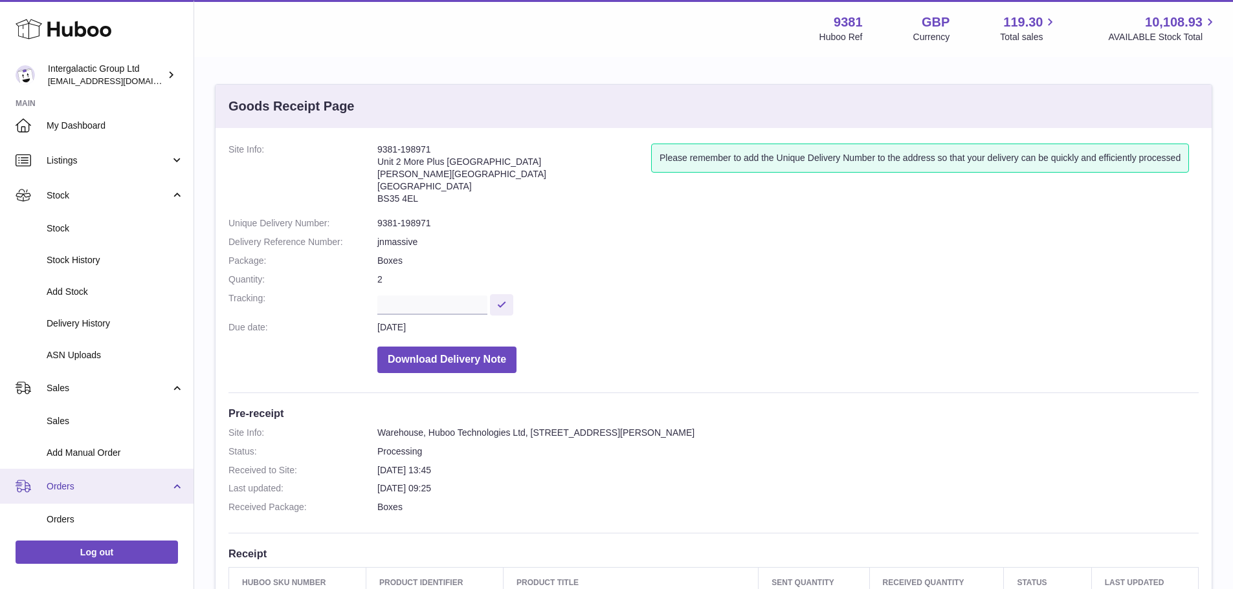
scroll to position [0, 0]
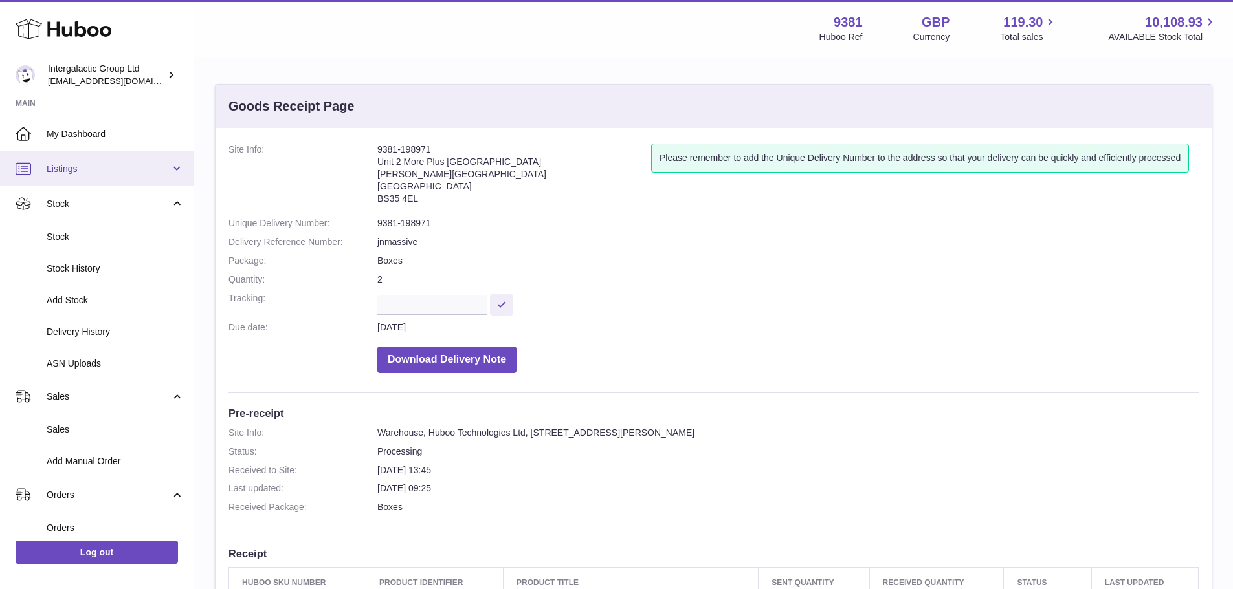
click at [156, 179] on link "Listings" at bounding box center [96, 168] width 193 height 35
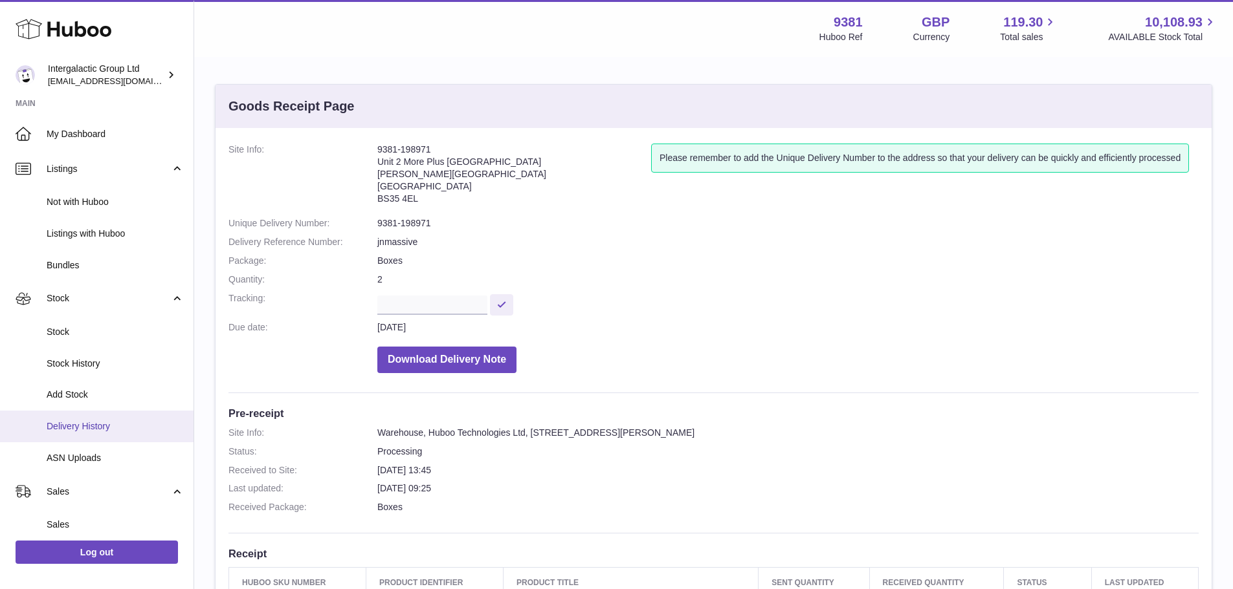
click at [127, 425] on span "Delivery History" at bounding box center [115, 427] width 137 height 12
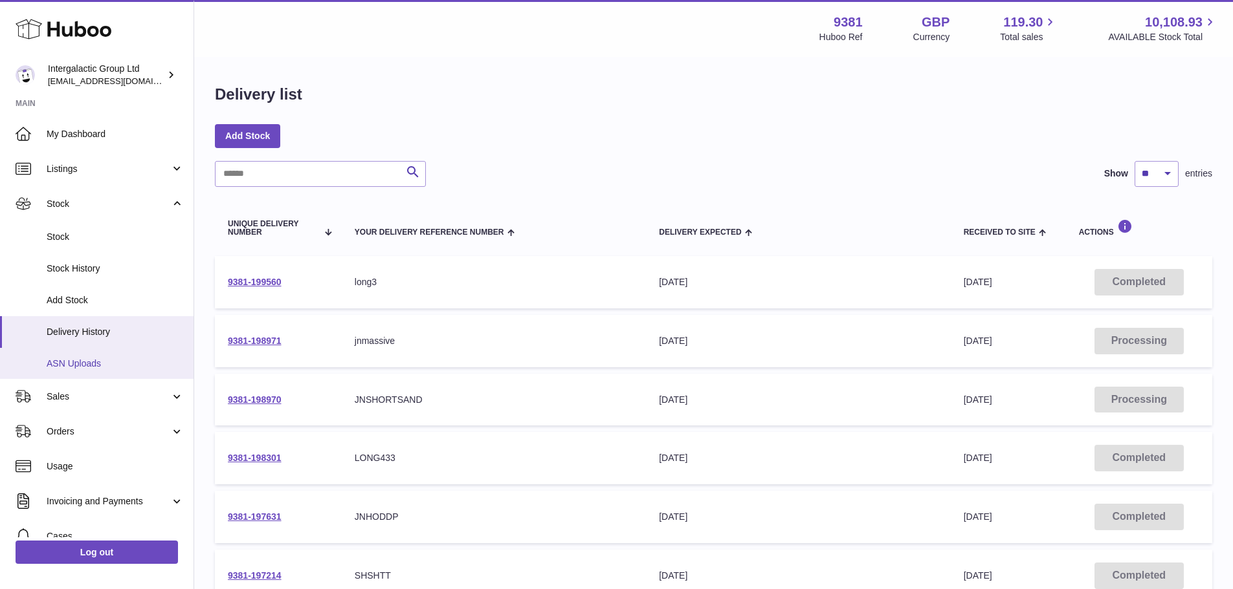
click at [136, 374] on link "ASN Uploads" at bounding box center [96, 364] width 193 height 32
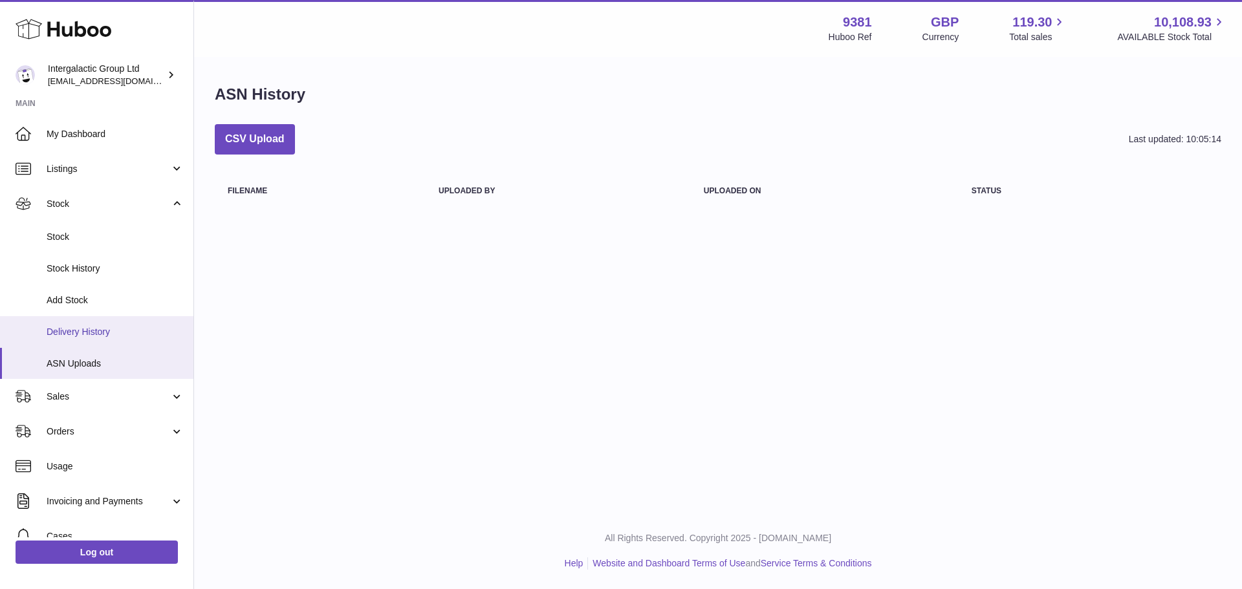
click at [135, 331] on span "Delivery History" at bounding box center [115, 332] width 137 height 12
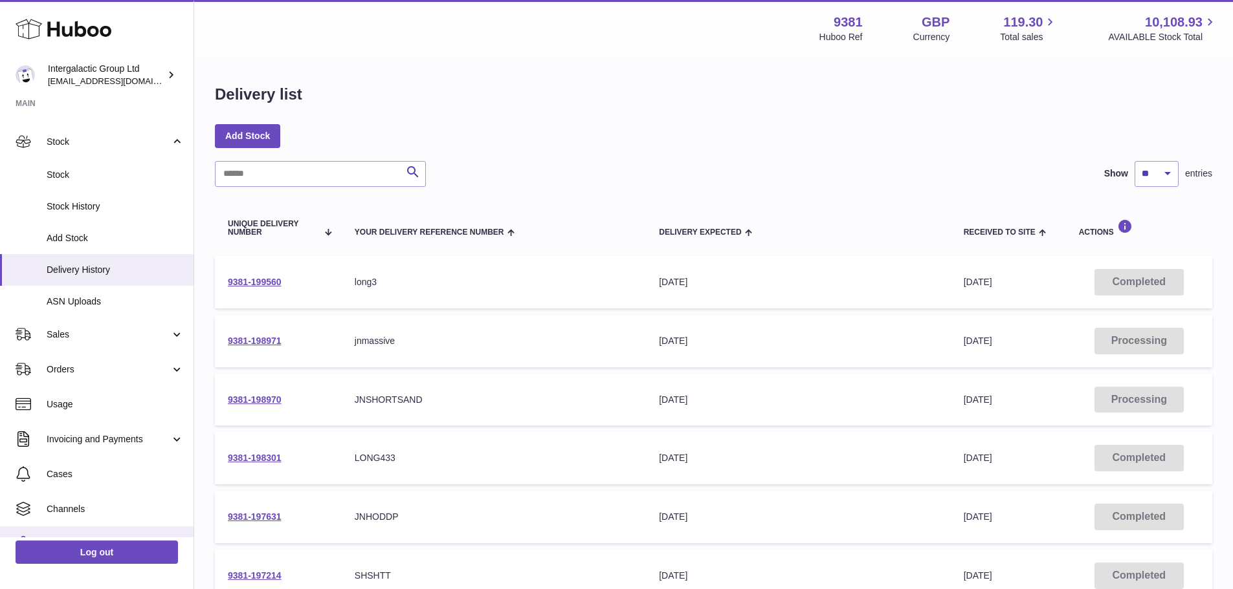
scroll to position [121, 0]
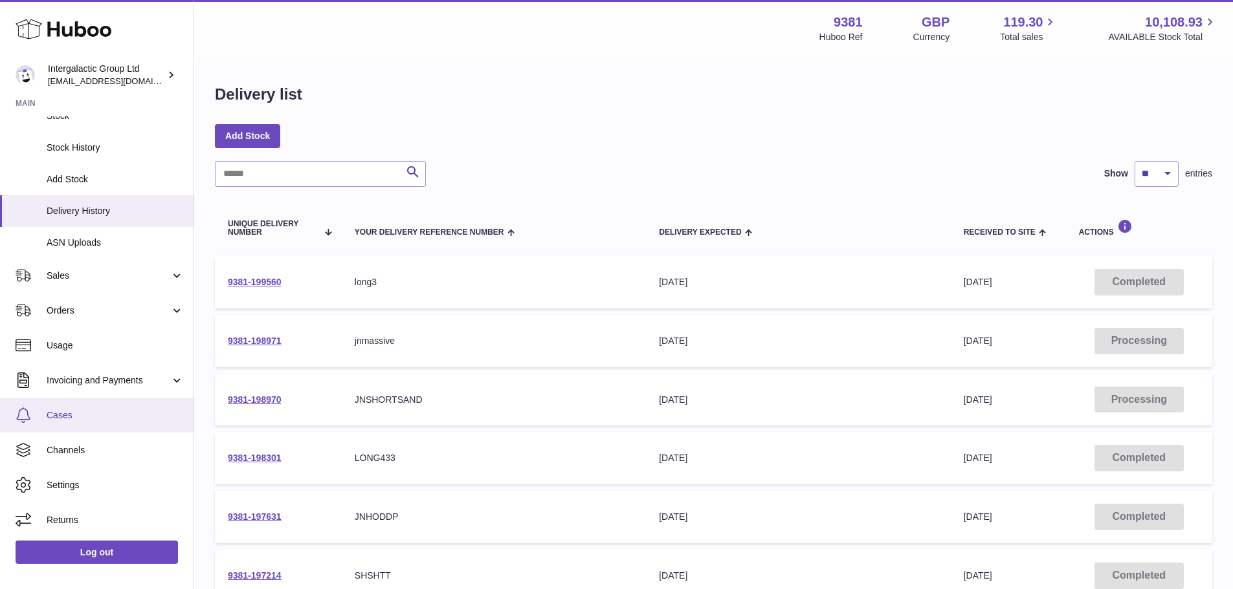
click at [165, 421] on span "Cases" at bounding box center [115, 416] width 137 height 12
click at [494, 106] on div "Delivery list" at bounding box center [713, 97] width 997 height 27
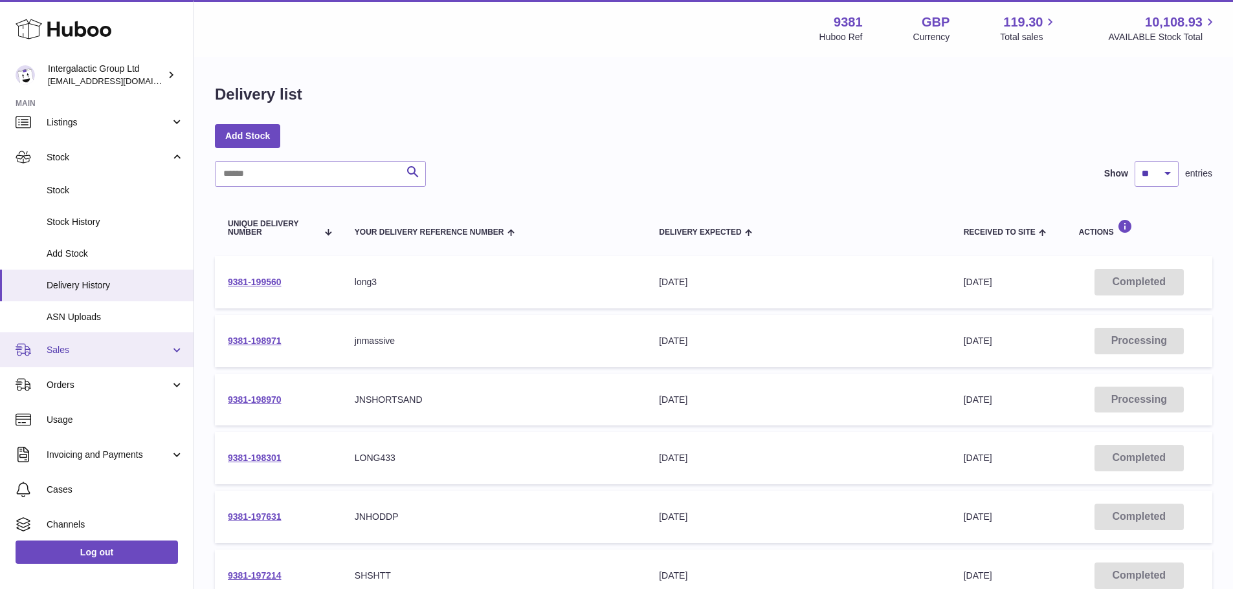
scroll to position [0, 0]
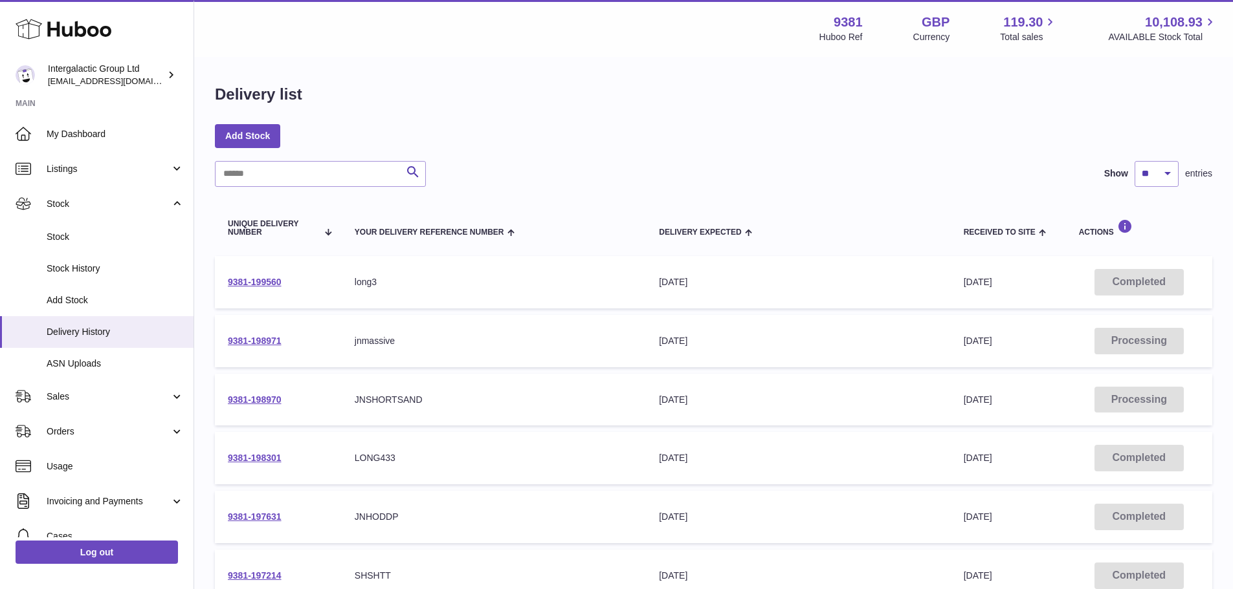
click at [830, 198] on div "Search Show ** ** ** *** entries Unique Delivery Number Your Delivery Reference…" at bounding box center [713, 514] width 997 height 706
drag, startPoint x: 634, startPoint y: 195, endPoint x: 1172, endPoint y: 236, distance: 539.9
click at [1172, 236] on div "Search Show ** ** ** *** entries Unique Delivery Number Your Delivery Reference…" at bounding box center [713, 514] width 997 height 706
click at [1190, 232] on div "Actions" at bounding box center [1139, 227] width 120 height 17
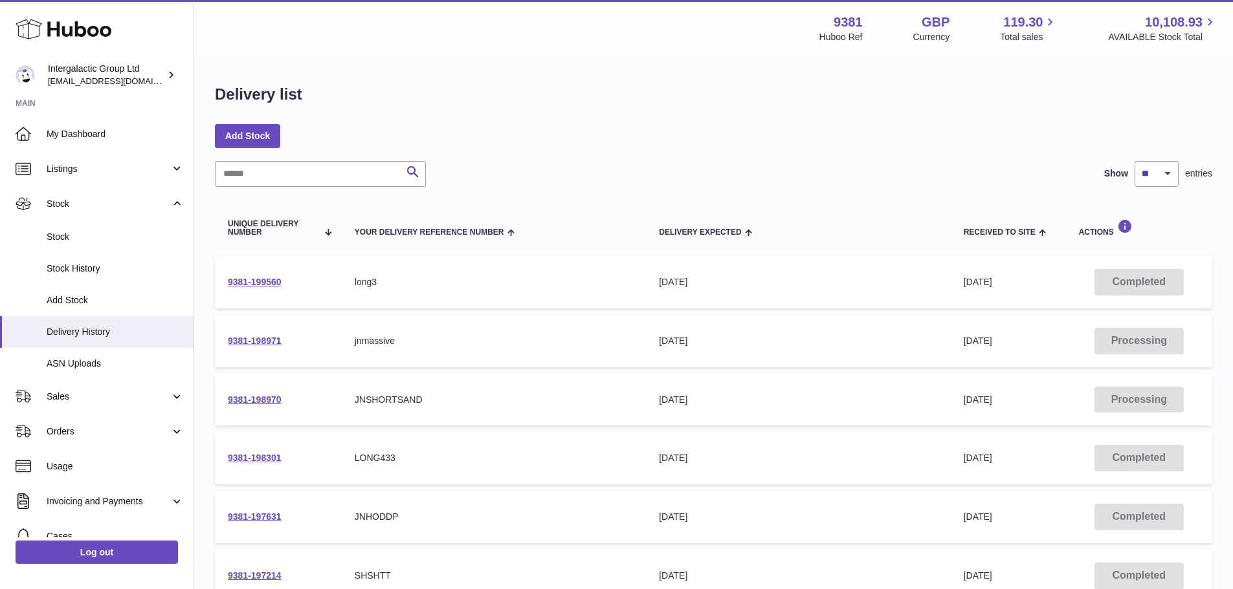
drag, startPoint x: 1199, startPoint y: 231, endPoint x: 211, endPoint y: 100, distance: 996.7
click at [211, 100] on div "Delivery list Add Stock Search Show ** ** ** *** entries Unique Delivery Number…" at bounding box center [713, 480] width 1039 height 844
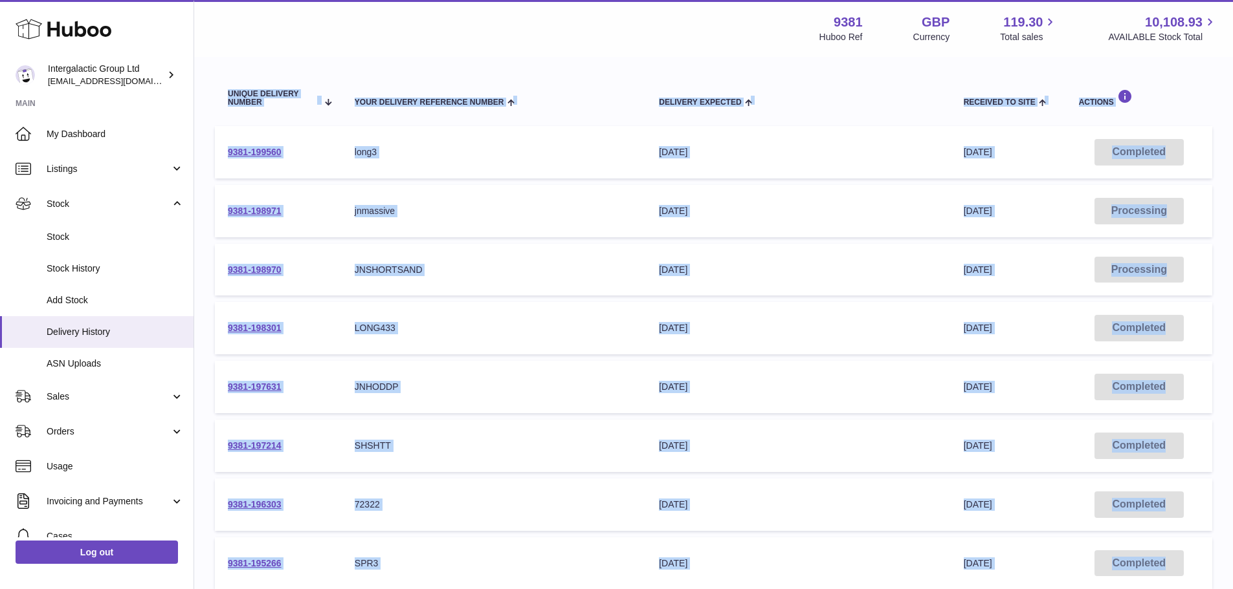
scroll to position [390, 0]
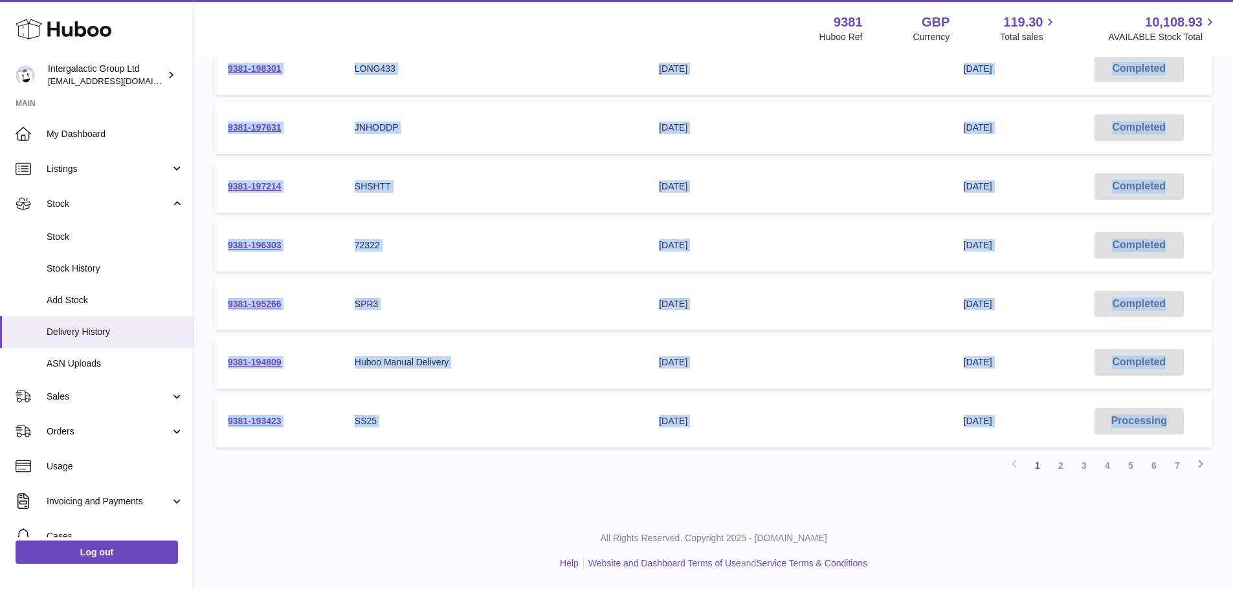
drag, startPoint x: 202, startPoint y: 73, endPoint x: 1090, endPoint y: 549, distance: 1007.5
click at [1089, 541] on p "All Rights Reserved. Copyright 2025 - [DOMAIN_NAME]" at bounding box center [713, 539] width 1018 height 12
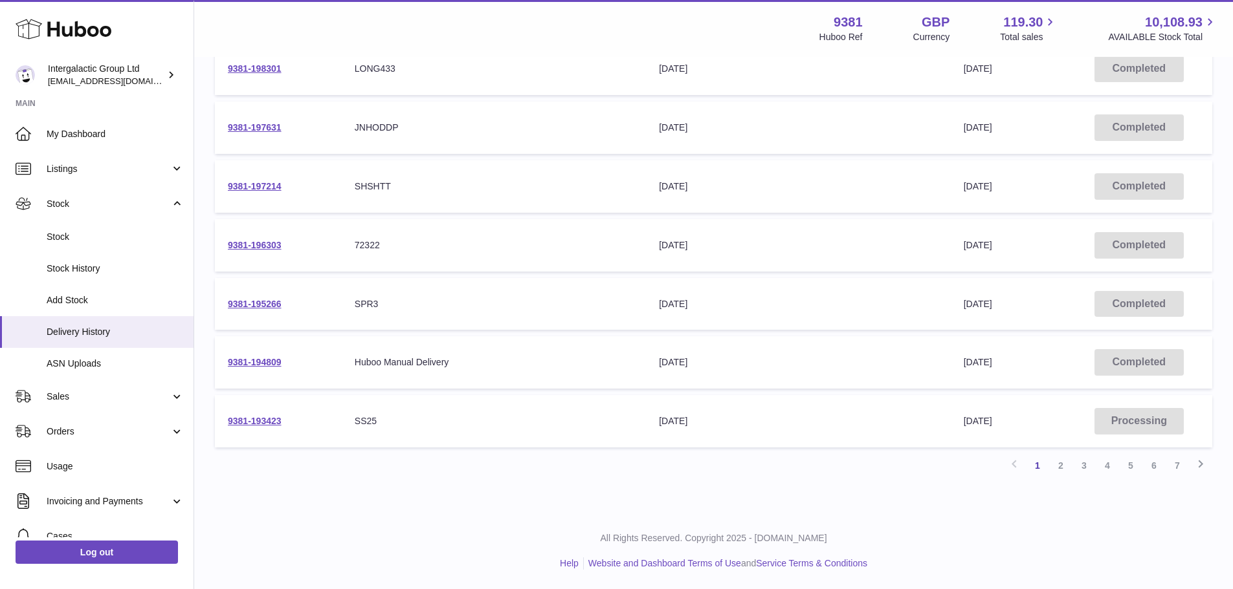
drag, startPoint x: 206, startPoint y: 80, endPoint x: 1081, endPoint y: 620, distance: 1028.8
click at [1121, 518] on div "All Rights Reserved. Copyright 2025 - [DOMAIN_NAME] Help Website and Dashboard …" at bounding box center [713, 551] width 1039 height 76
click at [912, 485] on div "Delivery list Add Stock Search Show ** ** ** *** entries Unique Delivery Number…" at bounding box center [713, 91] width 1039 height 844
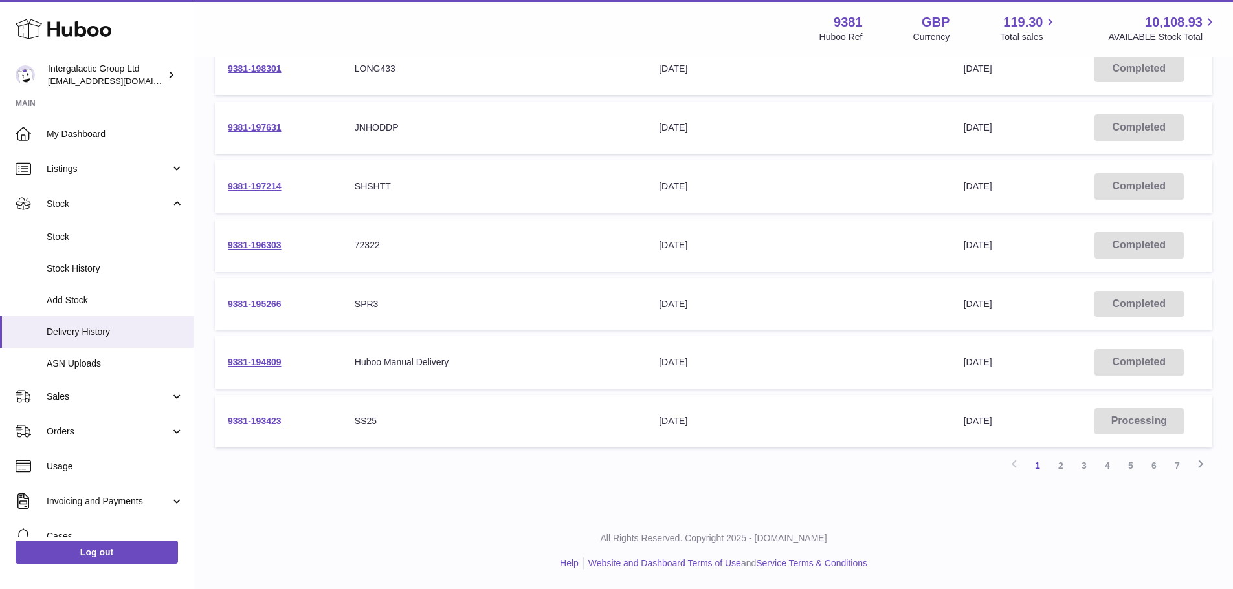
click at [699, 470] on div "Previous 1 2 3 4 5 6 7 Next" at bounding box center [713, 465] width 997 height 23
